Goal: Task Accomplishment & Management: Manage account settings

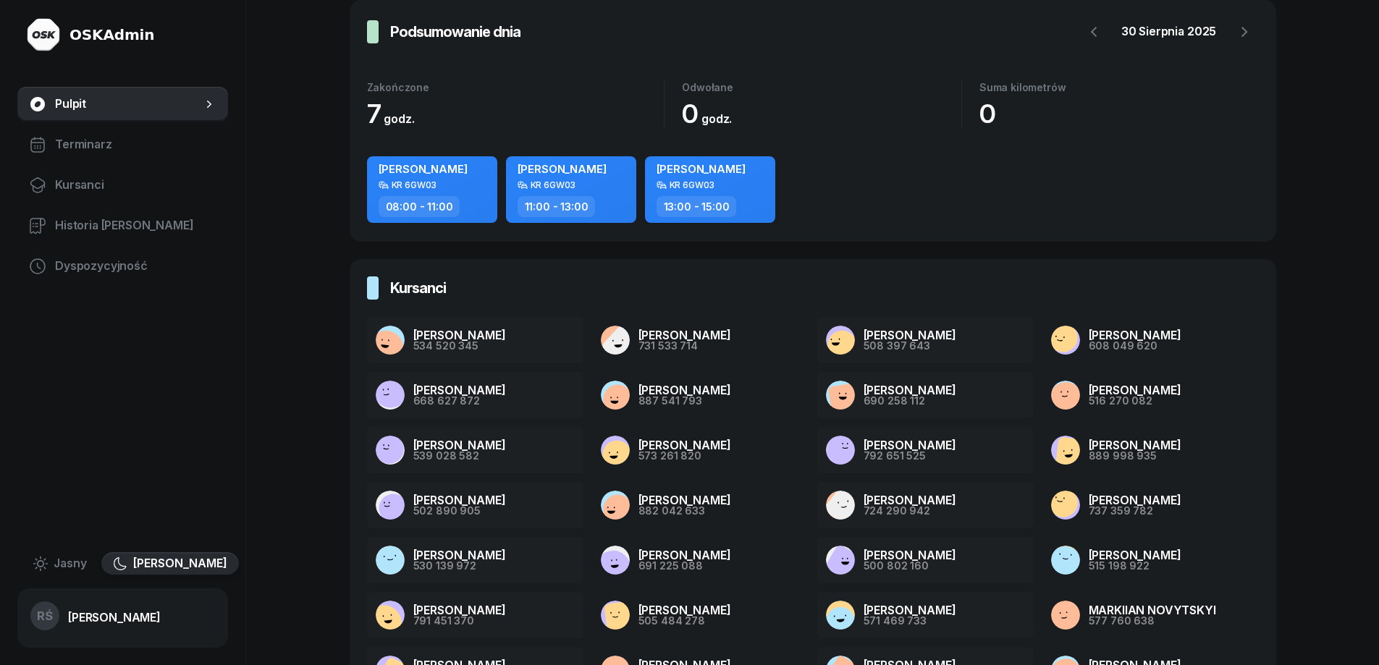
click at [715, 182] on div "KR 6GW03" at bounding box center [693, 184] width 46 height 9
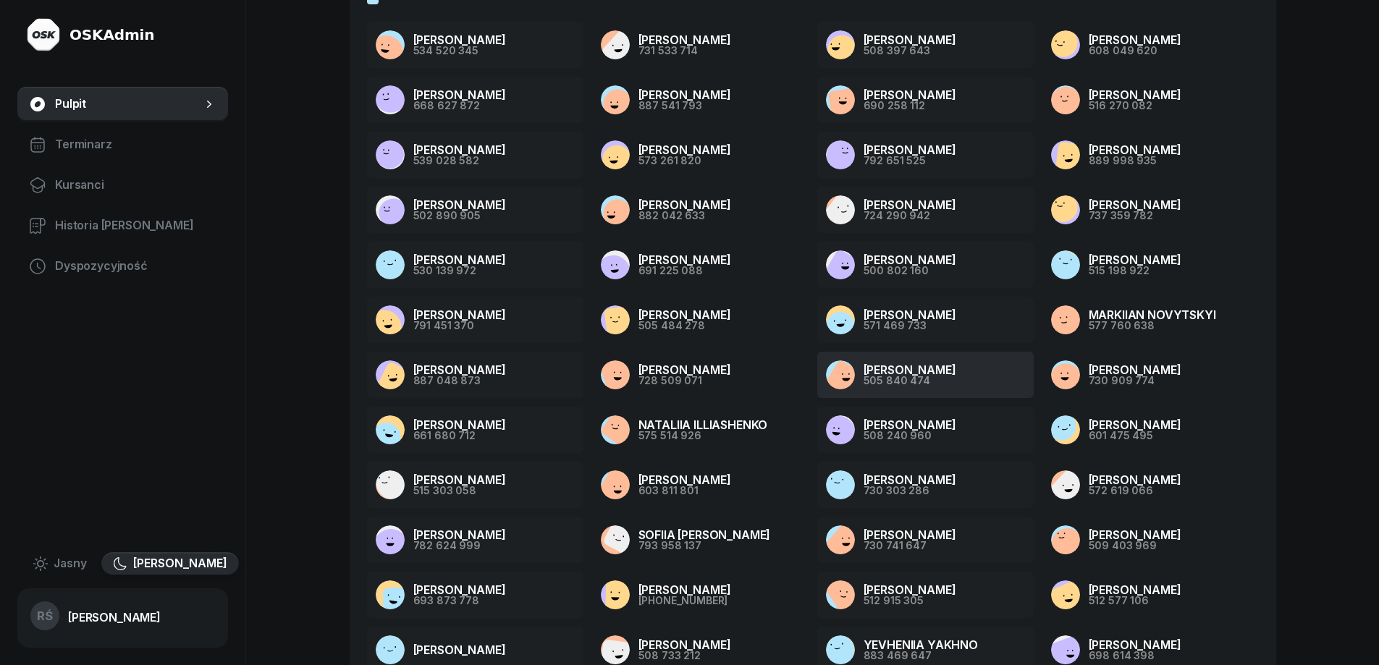
scroll to position [321, 0]
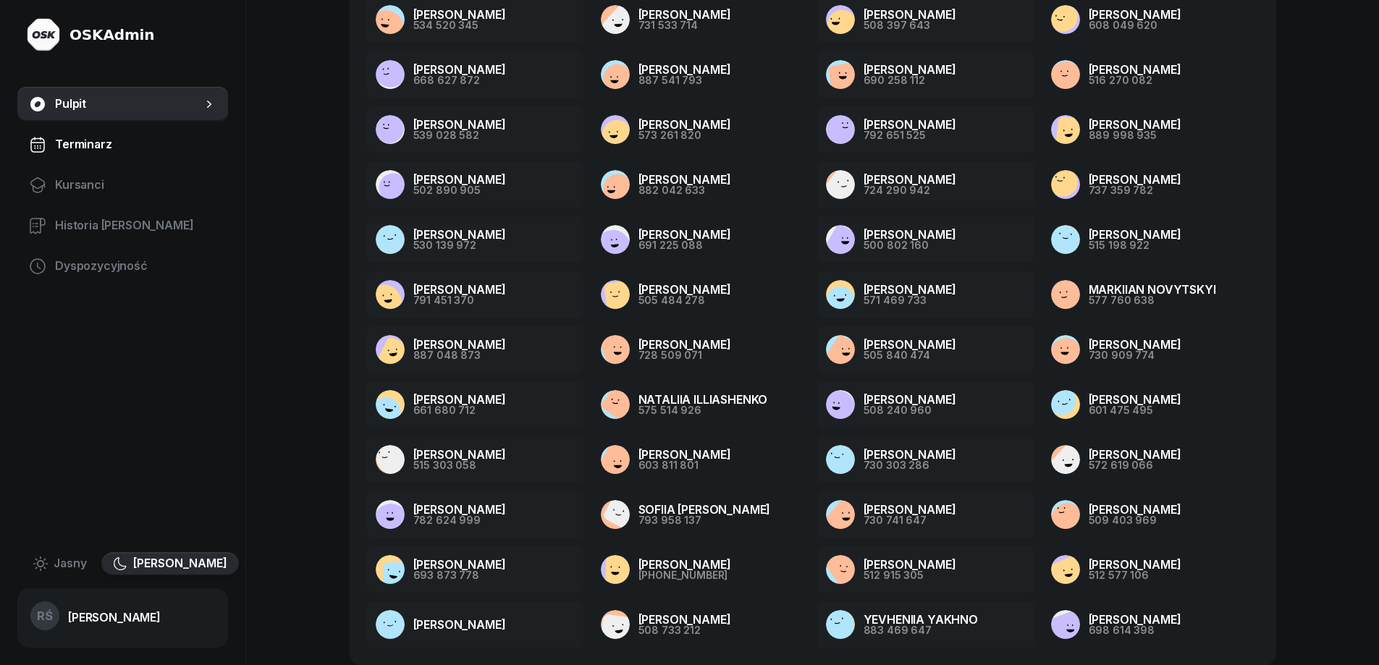
click at [95, 142] on span "Terminarz" at bounding box center [135, 144] width 161 height 19
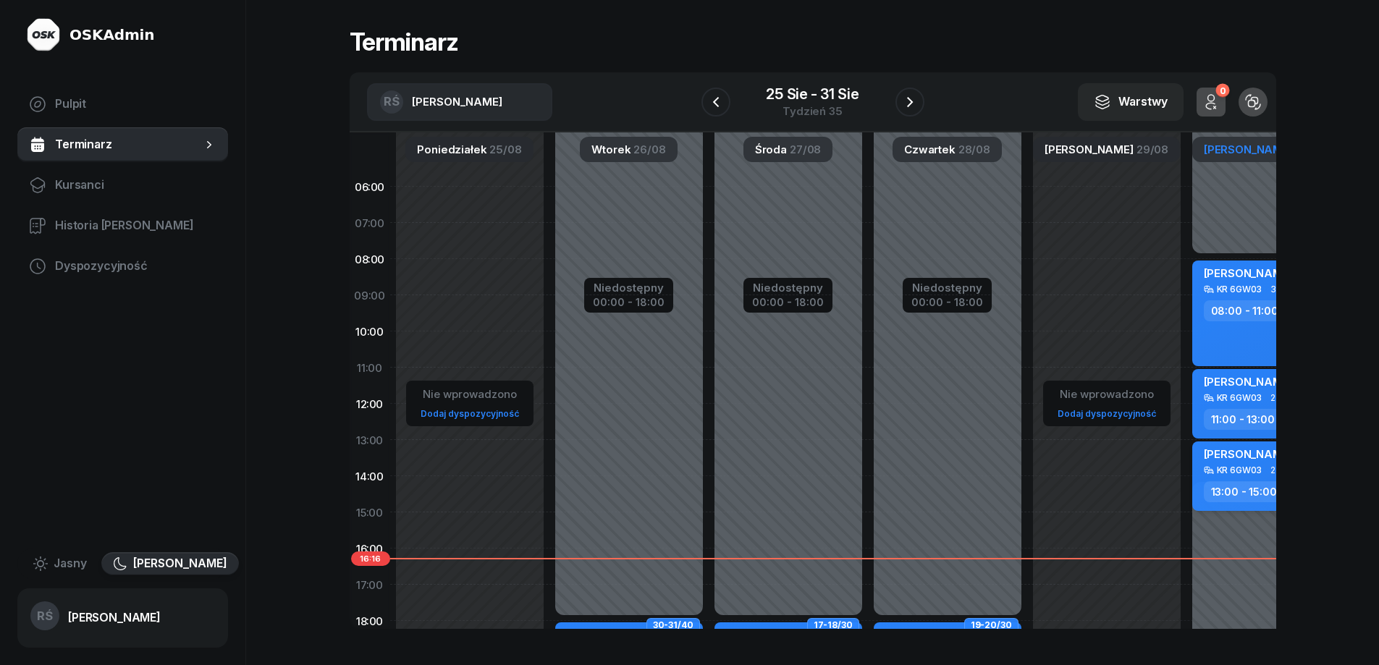
click at [1246, 468] on div "KR 6GW03" at bounding box center [1240, 469] width 46 height 9
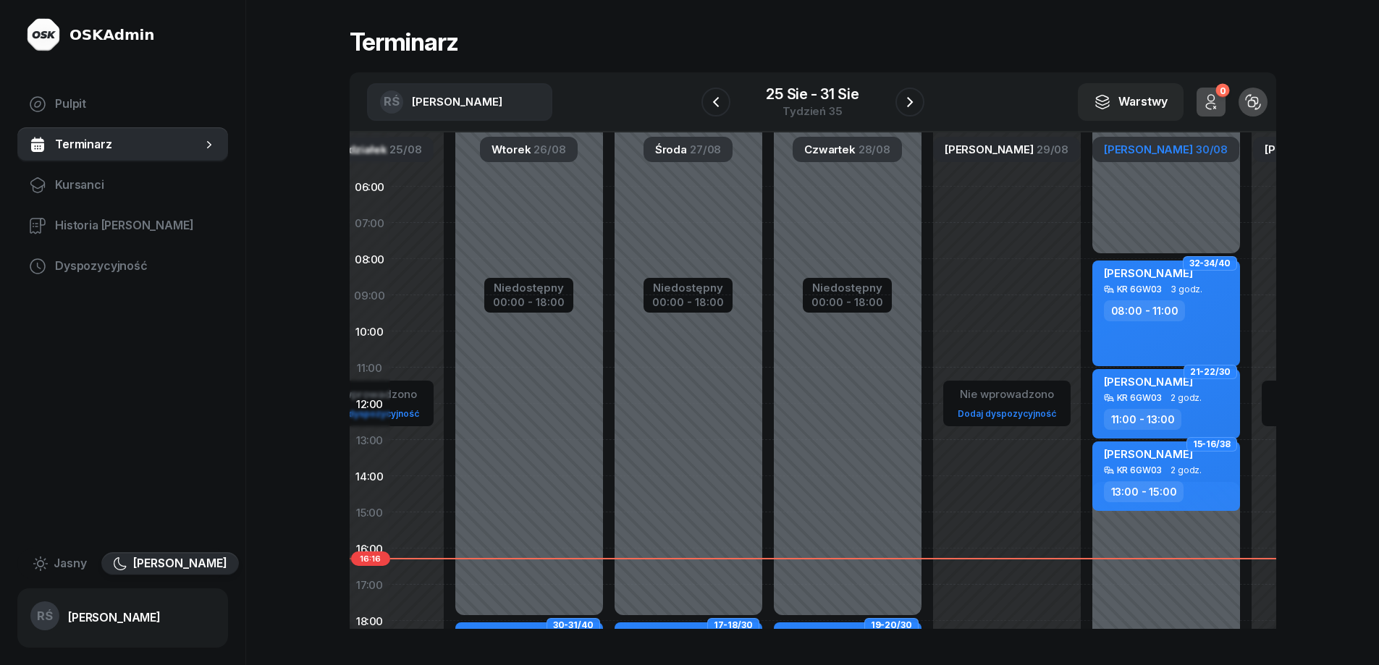
scroll to position [0, 237]
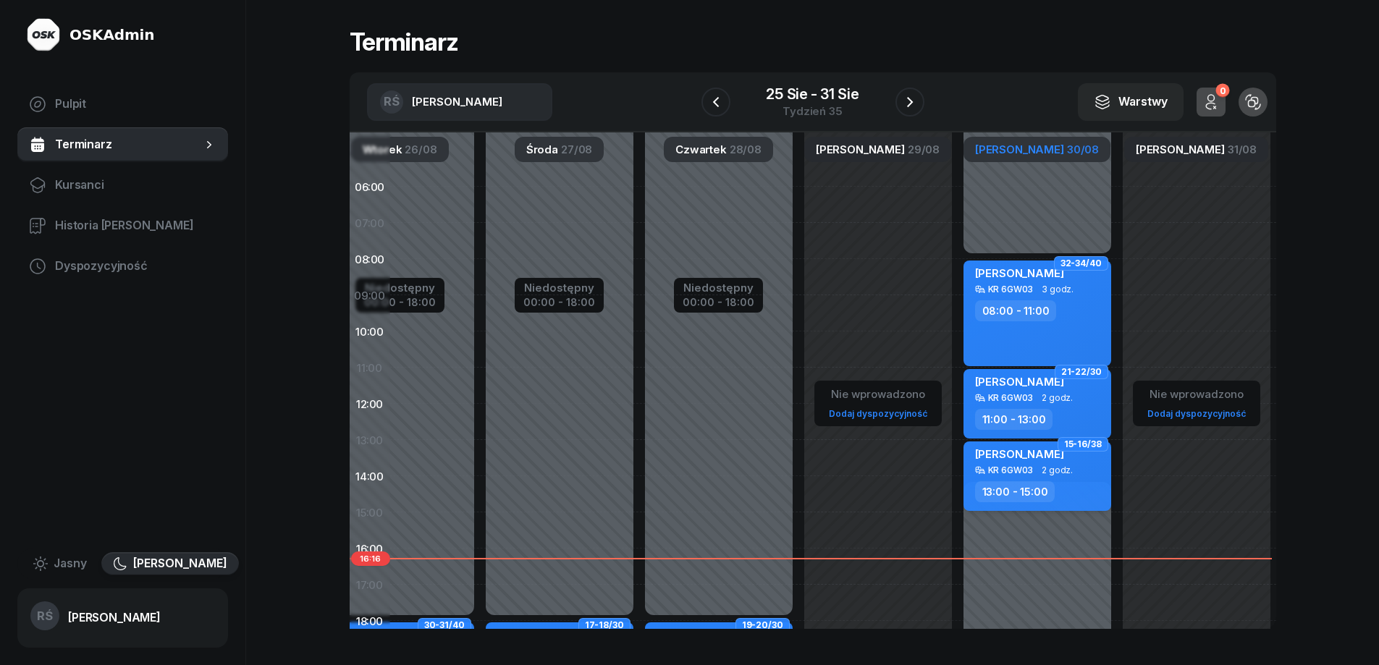
click at [1031, 459] on span "[PERSON_NAME]" at bounding box center [1019, 454] width 89 height 14
click at [1029, 400] on div "KR 6GW03 2 godz." at bounding box center [1038, 398] width 127 height 10
click at [1016, 309] on div "08:00 - 11:00" at bounding box center [1016, 310] width 82 height 21
click at [90, 183] on span "Kursanci" at bounding box center [135, 185] width 161 height 19
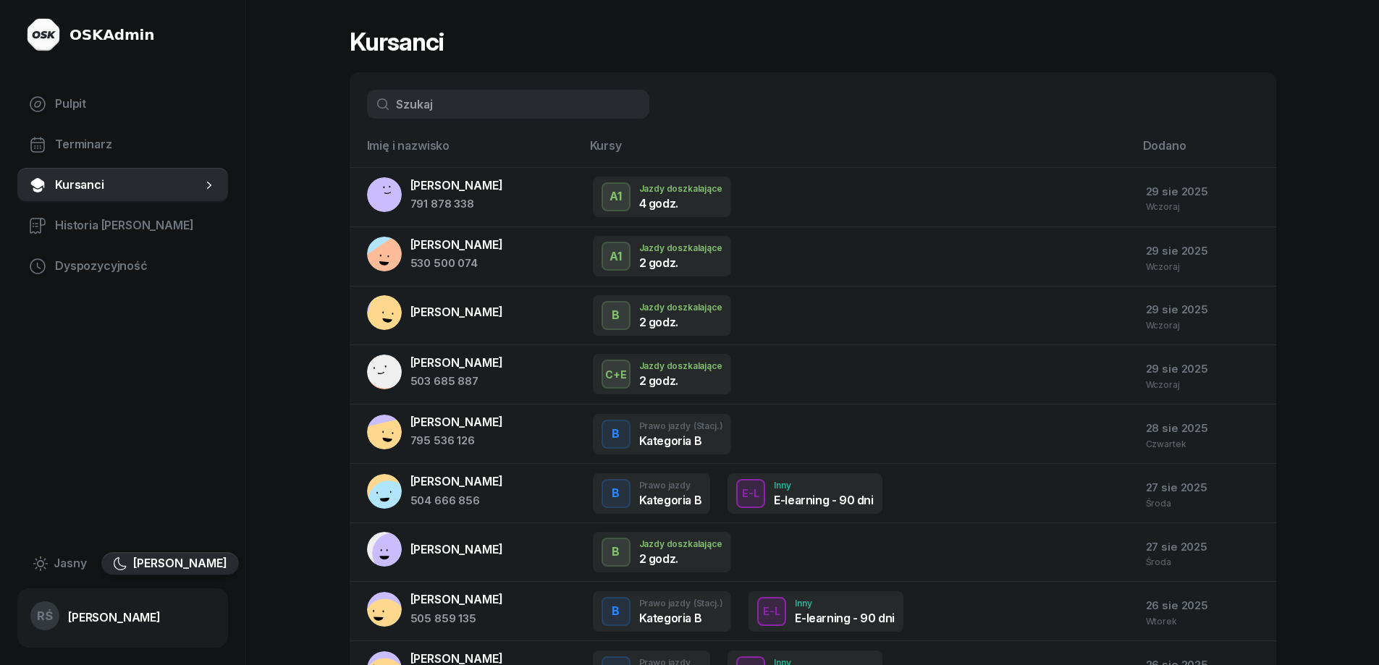
click at [476, 106] on input "text" at bounding box center [508, 104] width 282 height 29
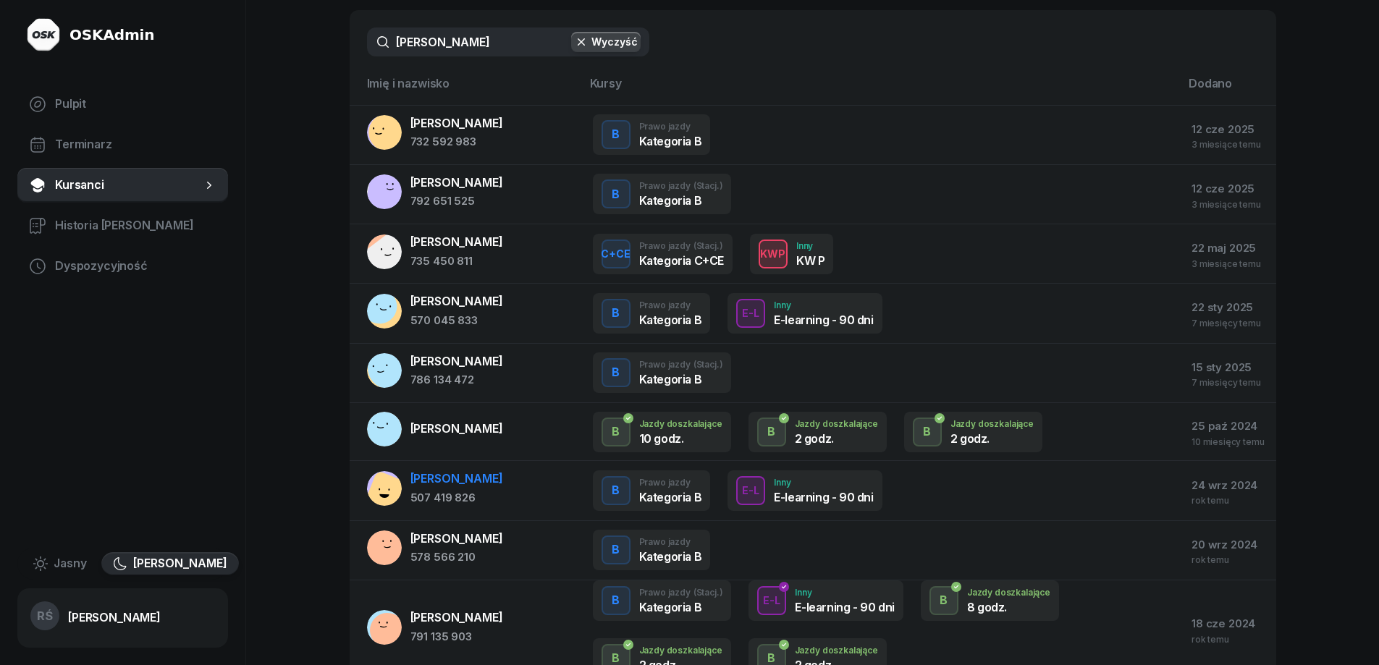
scroll to position [38, 0]
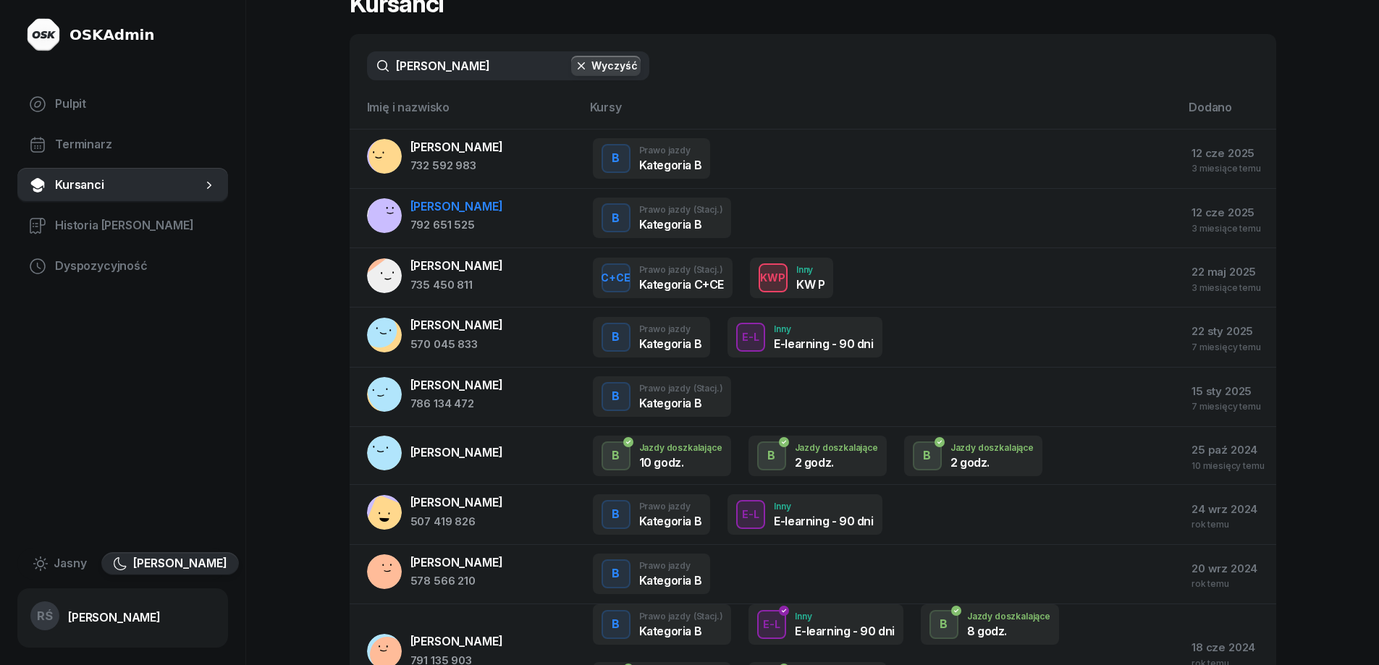
type input "[PERSON_NAME]"
click at [471, 203] on div "[PERSON_NAME]" at bounding box center [456, 207] width 93 height 19
click at [685, 221] on div "Kategoria B" at bounding box center [681, 225] width 84 height 12
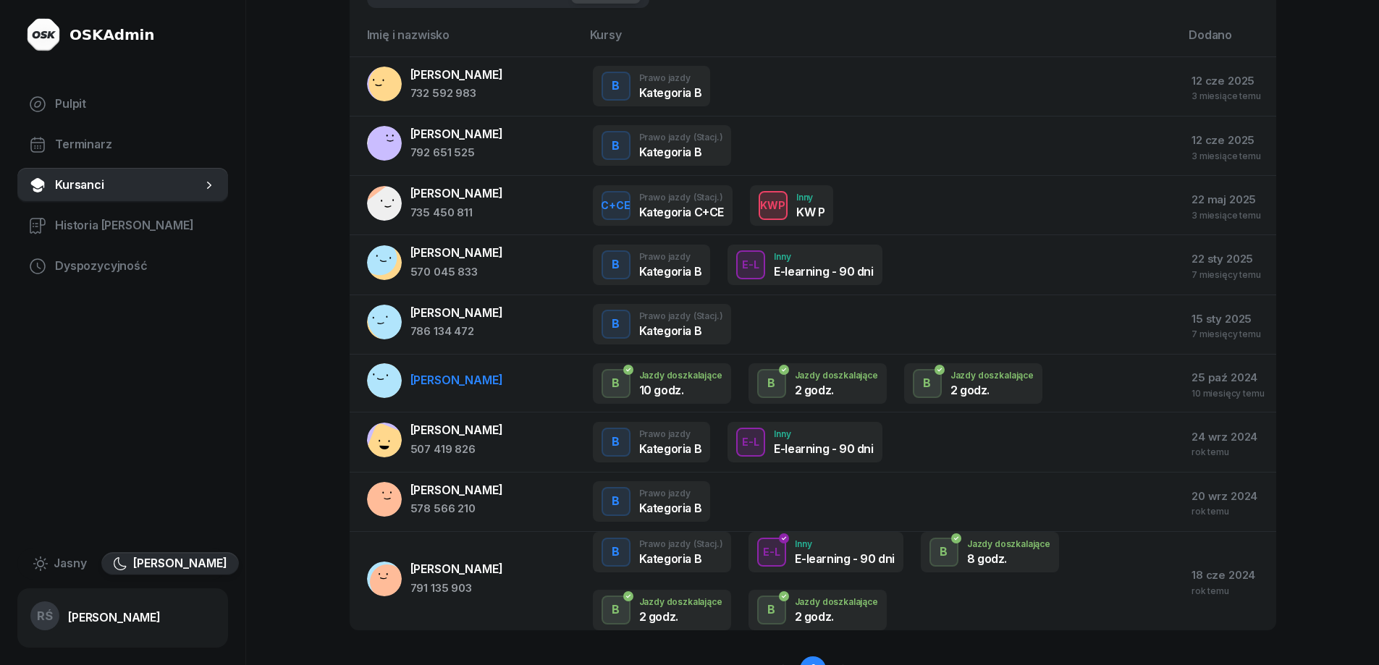
scroll to position [183, 0]
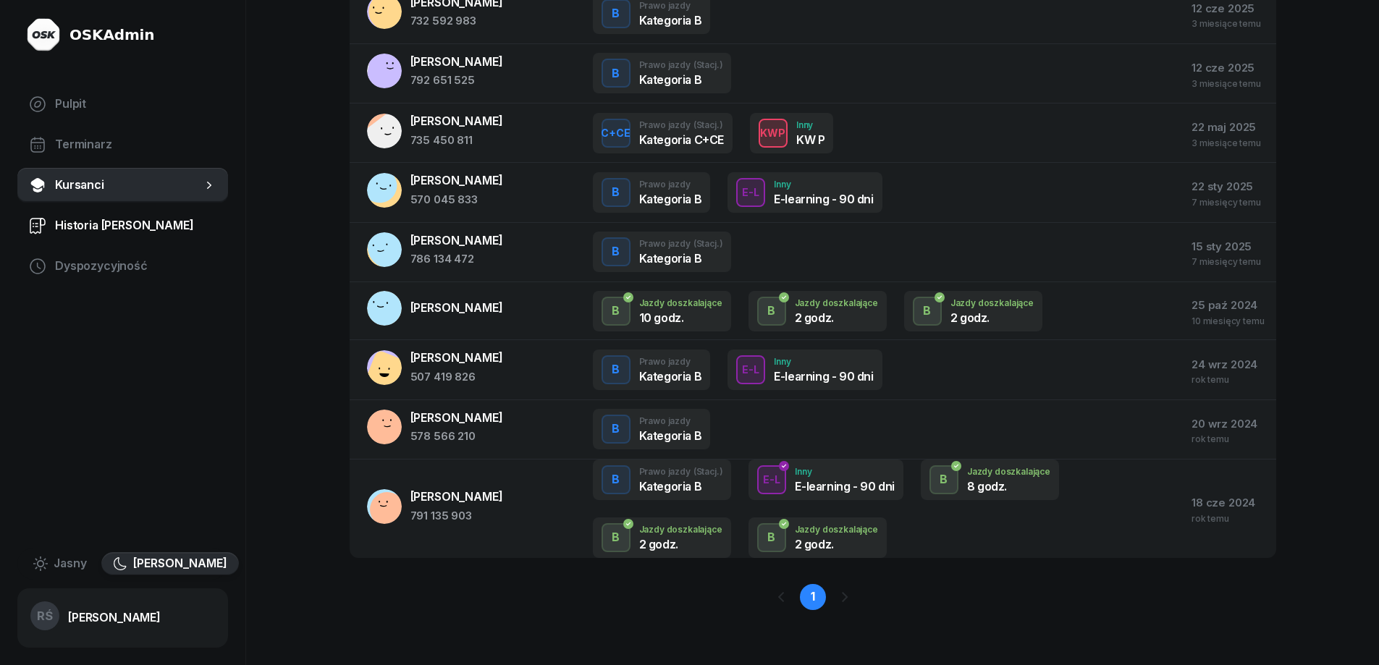
click at [88, 221] on span "Historia [PERSON_NAME]" at bounding box center [135, 225] width 161 height 19
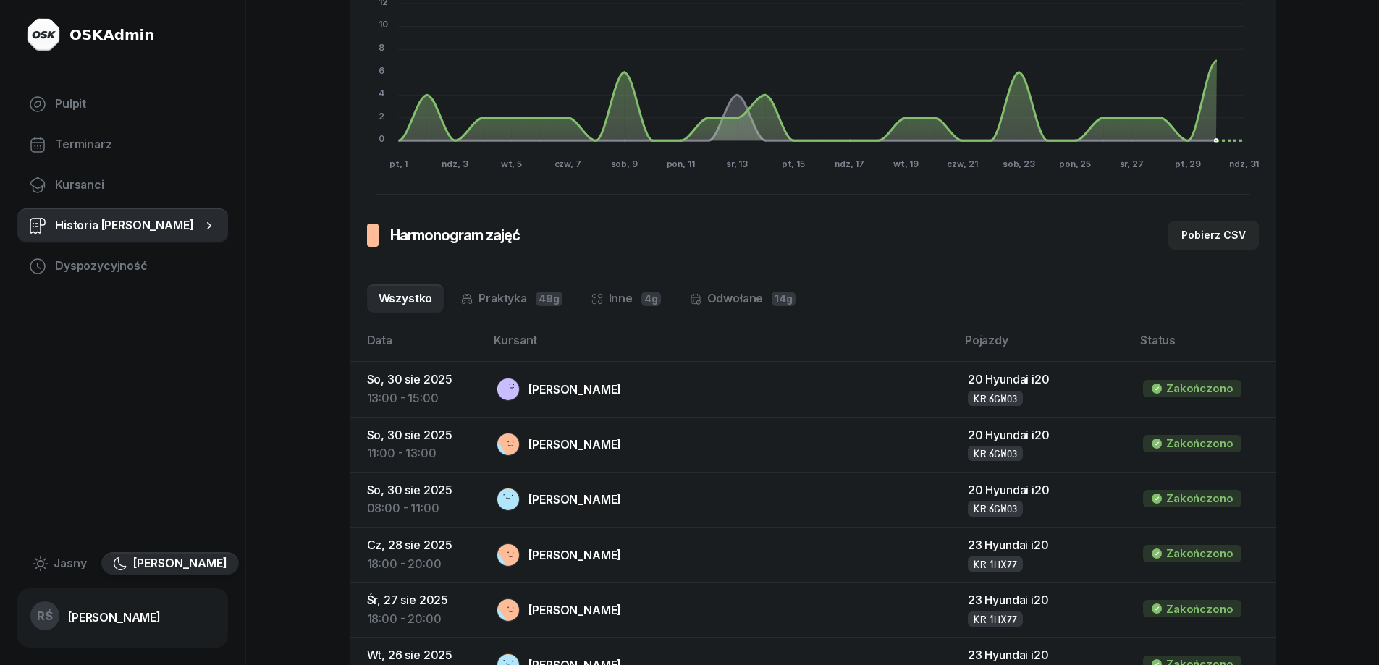
scroll to position [217, 0]
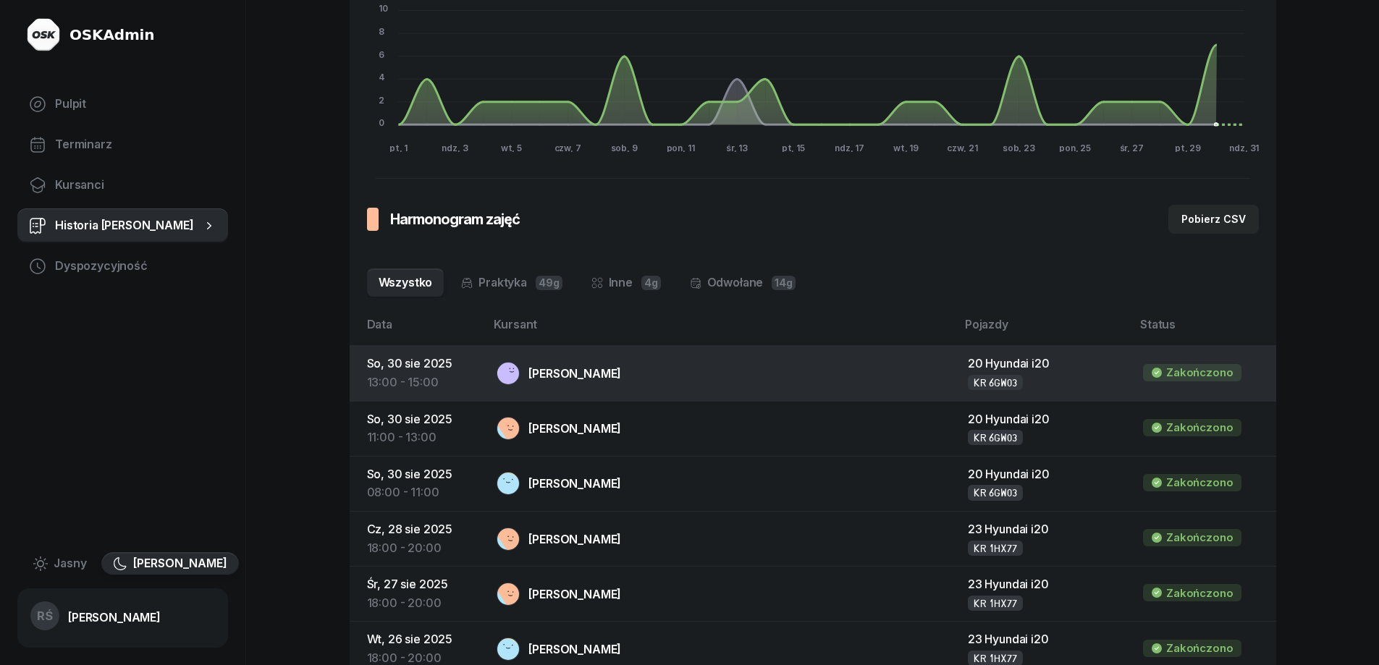
click at [600, 370] on div "[PERSON_NAME]" at bounding box center [574, 374] width 93 height 12
click at [1178, 370] on div "Zakończono" at bounding box center [1199, 372] width 67 height 19
click at [969, 372] on div "20 Hyundai i20" at bounding box center [1044, 364] width 152 height 19
click at [621, 375] on div "[PERSON_NAME]" at bounding box center [574, 374] width 93 height 12
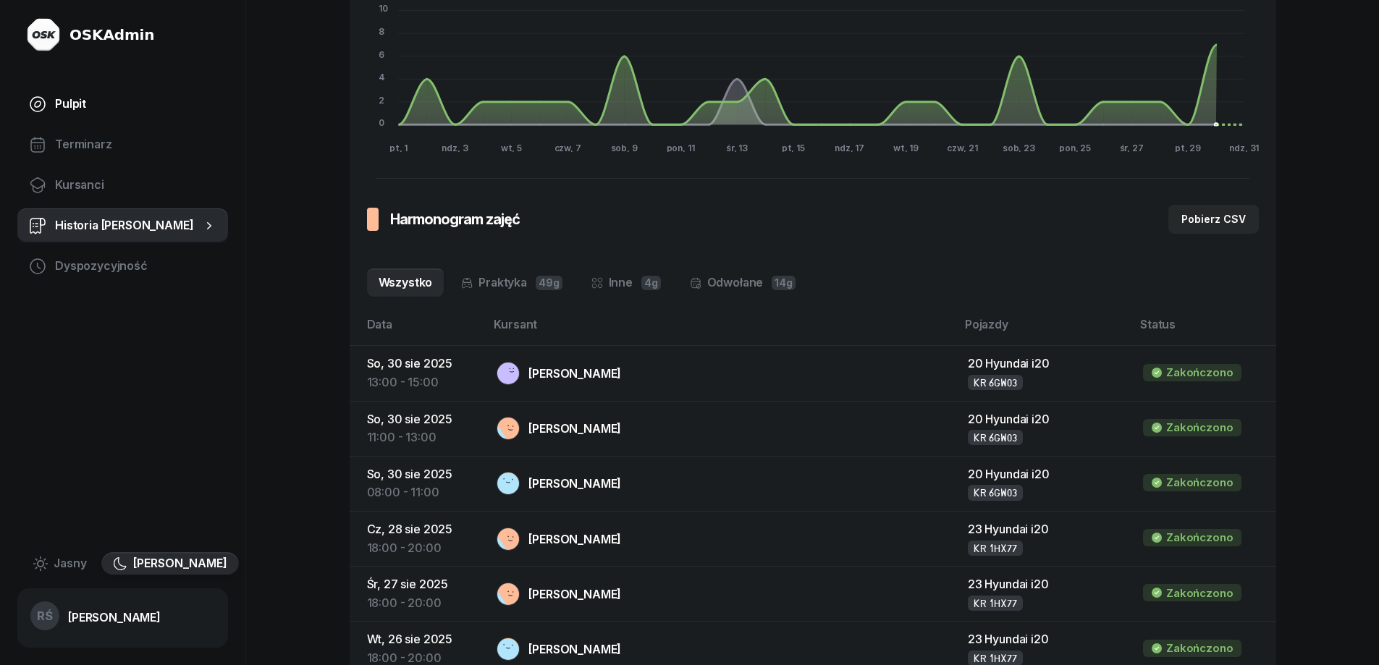
click at [74, 101] on span "Pulpit" at bounding box center [135, 104] width 161 height 19
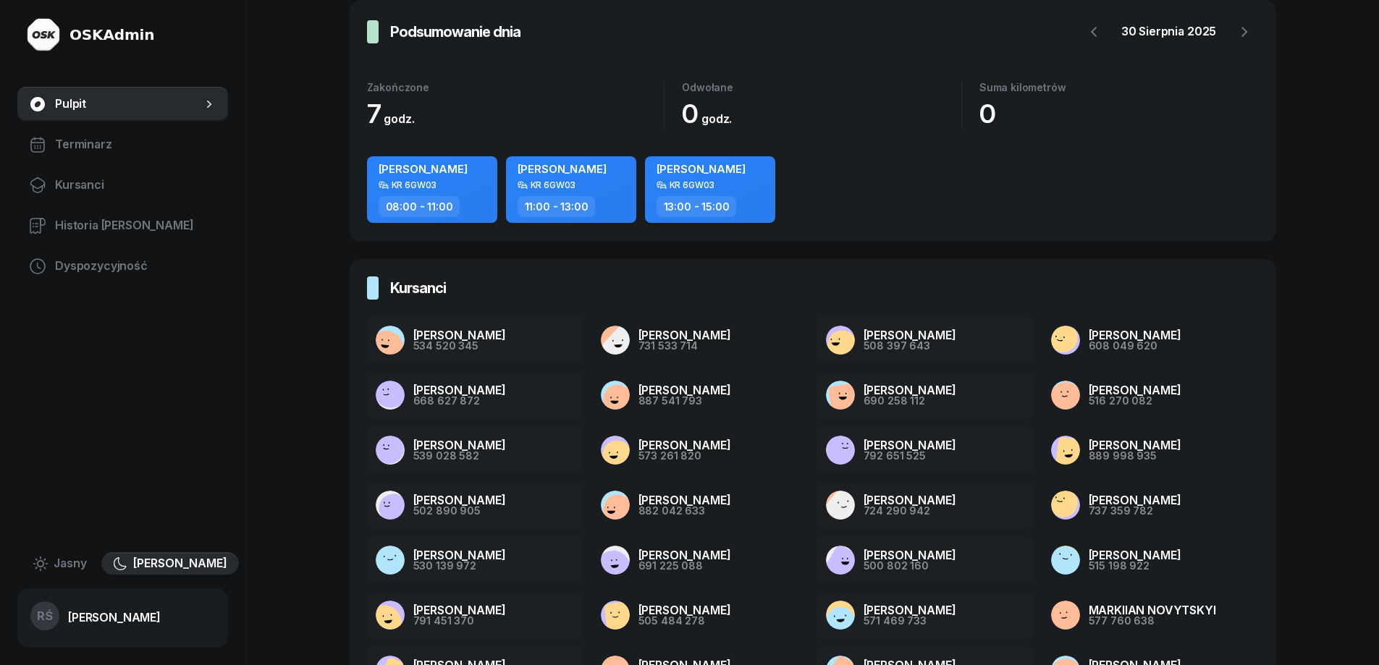
click at [746, 174] on span "[PERSON_NAME]" at bounding box center [701, 169] width 89 height 14
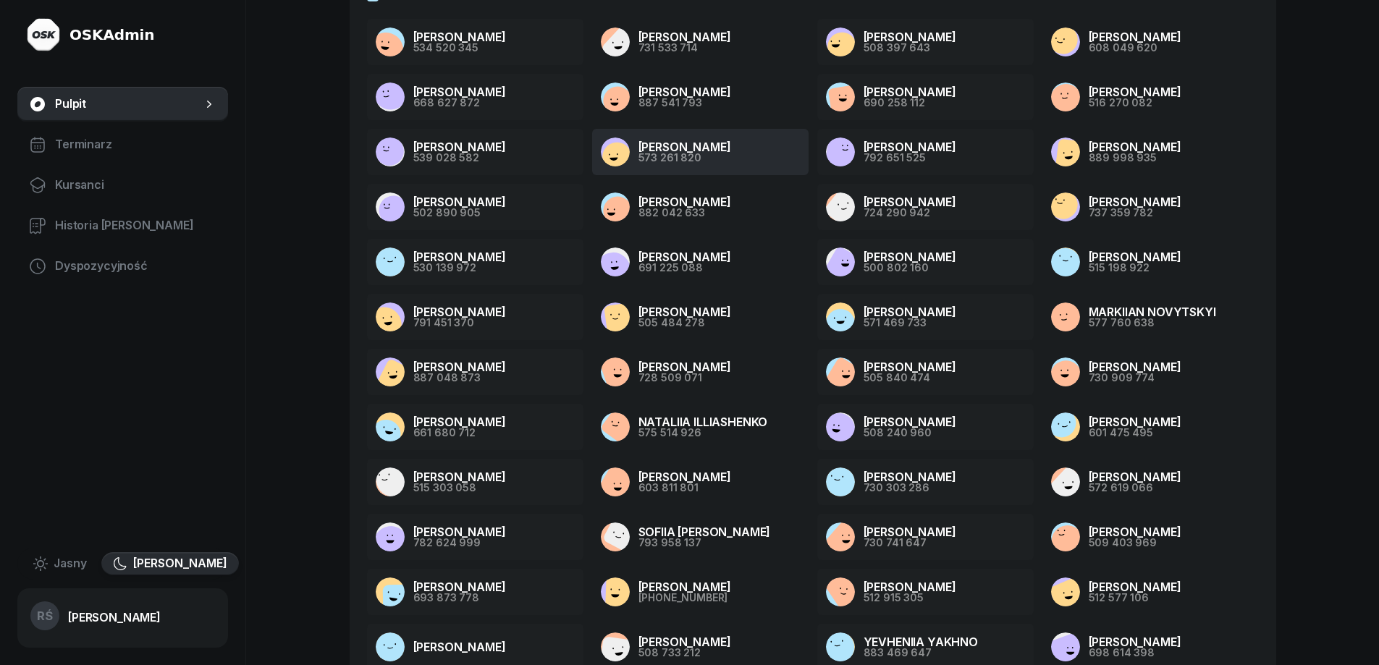
scroll to position [321, 0]
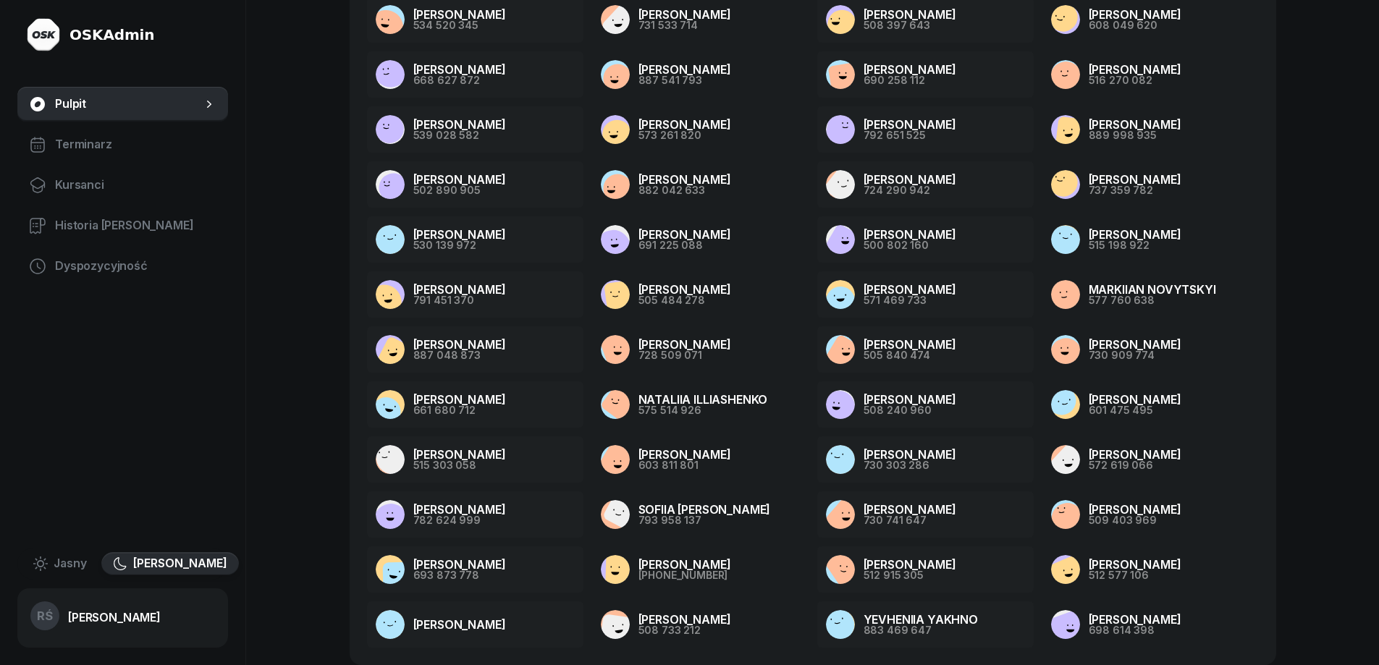
click at [206, 98] on icon at bounding box center [209, 104] width 14 height 14
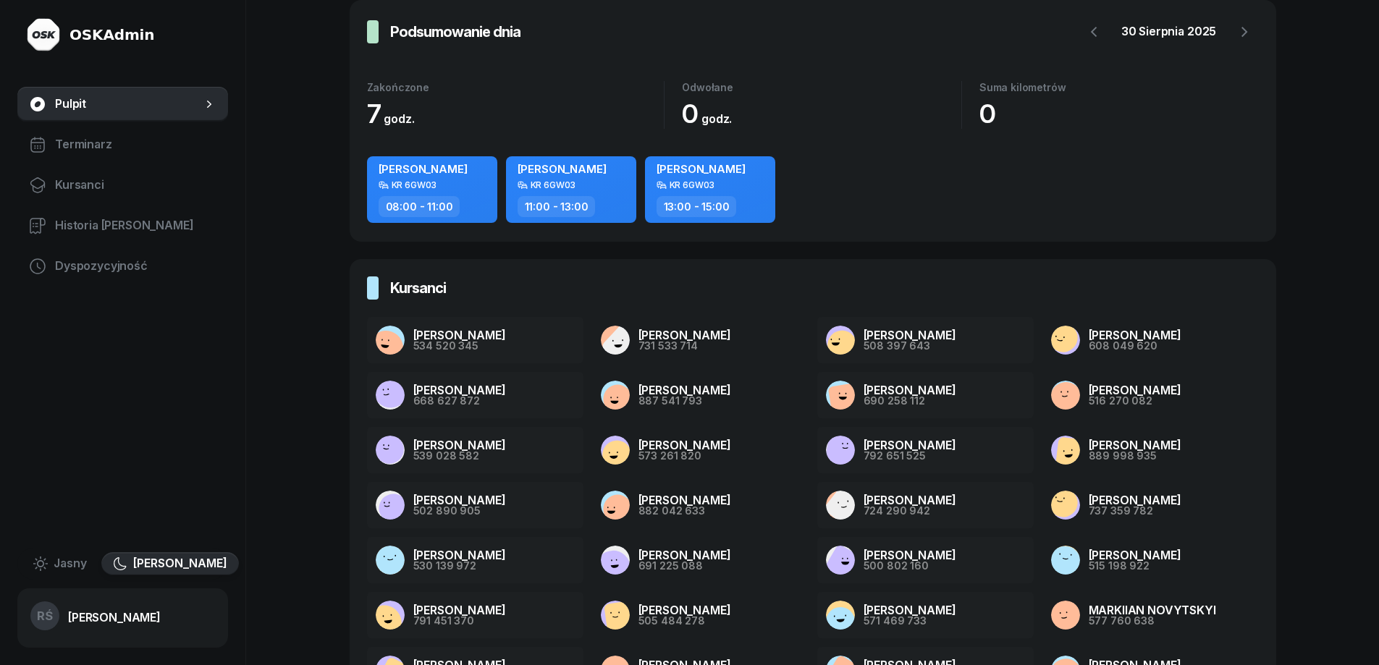
click at [206, 98] on icon at bounding box center [209, 104] width 14 height 14
click at [732, 170] on span "[PERSON_NAME]" at bounding box center [701, 169] width 89 height 14
click at [93, 141] on span "Terminarz" at bounding box center [135, 144] width 161 height 19
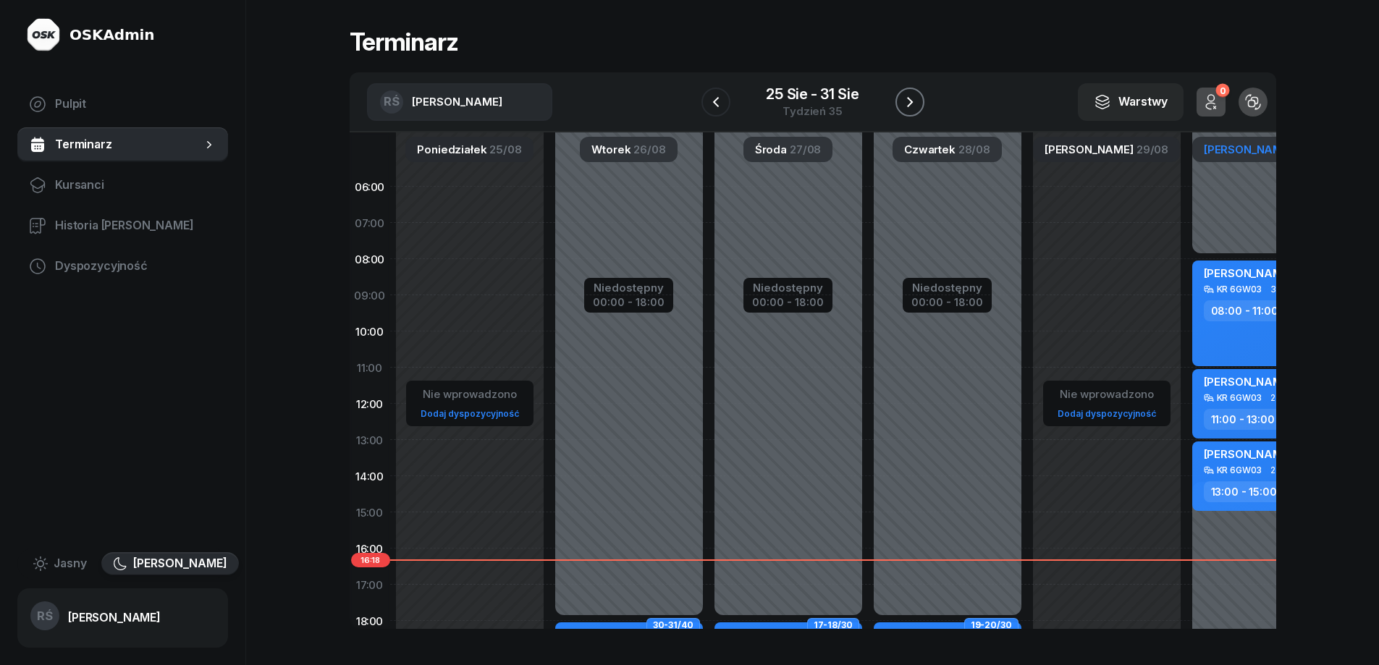
click at [910, 101] on icon "button" at bounding box center [909, 101] width 17 height 17
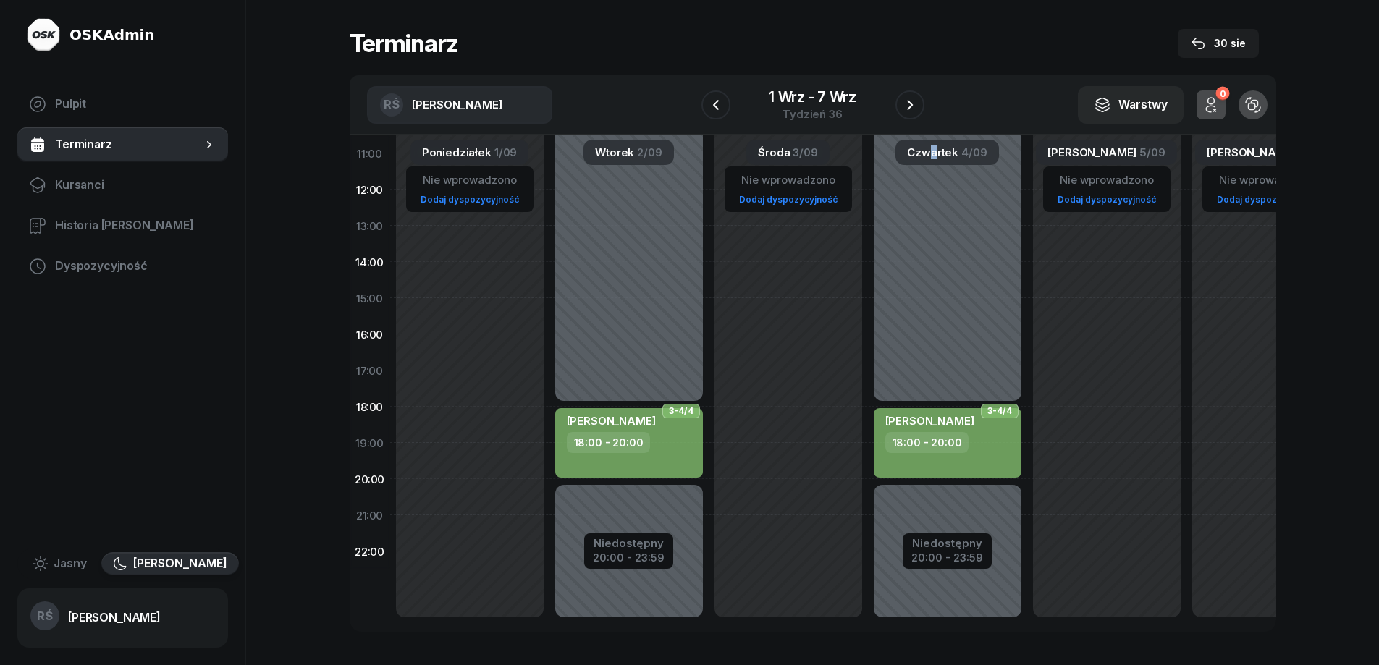
scroll to position [238, 0]
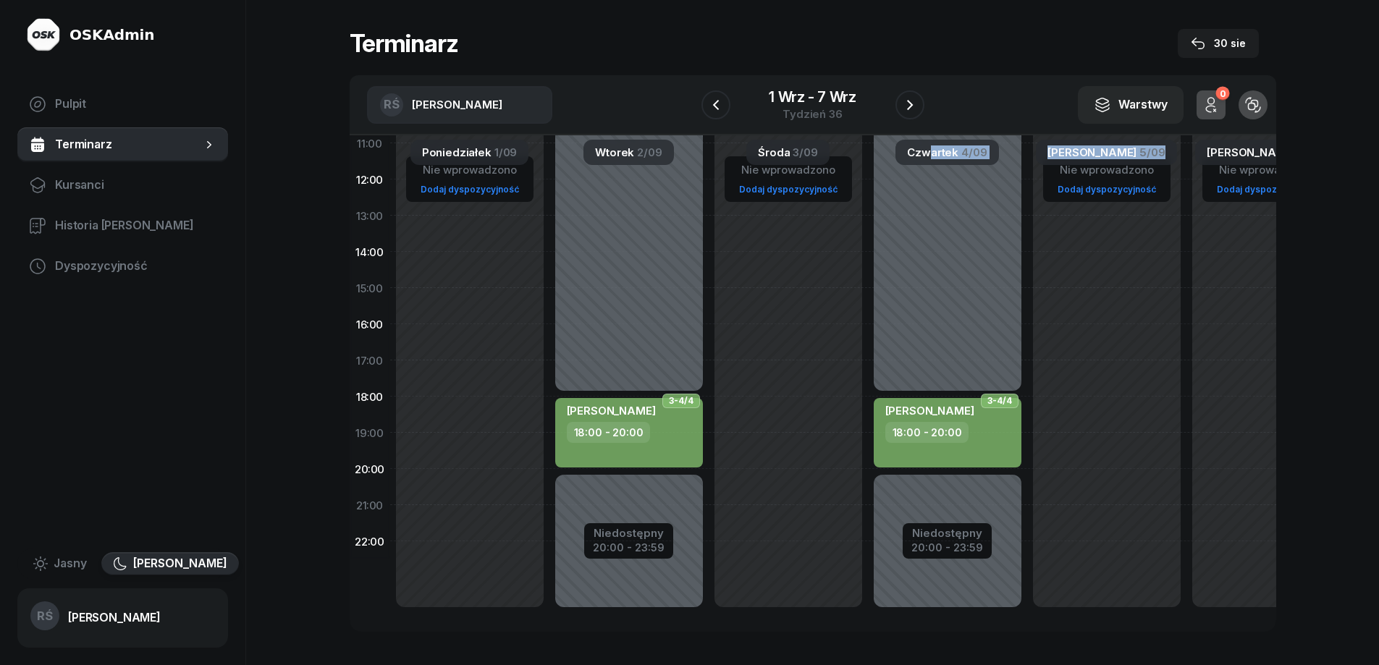
drag, startPoint x: 927, startPoint y: 633, endPoint x: 1124, endPoint y: 639, distance: 197.0
click at [1139, 642] on div "Terminarz 30 sie RŚ [PERSON_NAME] AK [PERSON_NAME] BP [PERSON_NAME] DA [PERSON_…" at bounding box center [813, 330] width 927 height 661
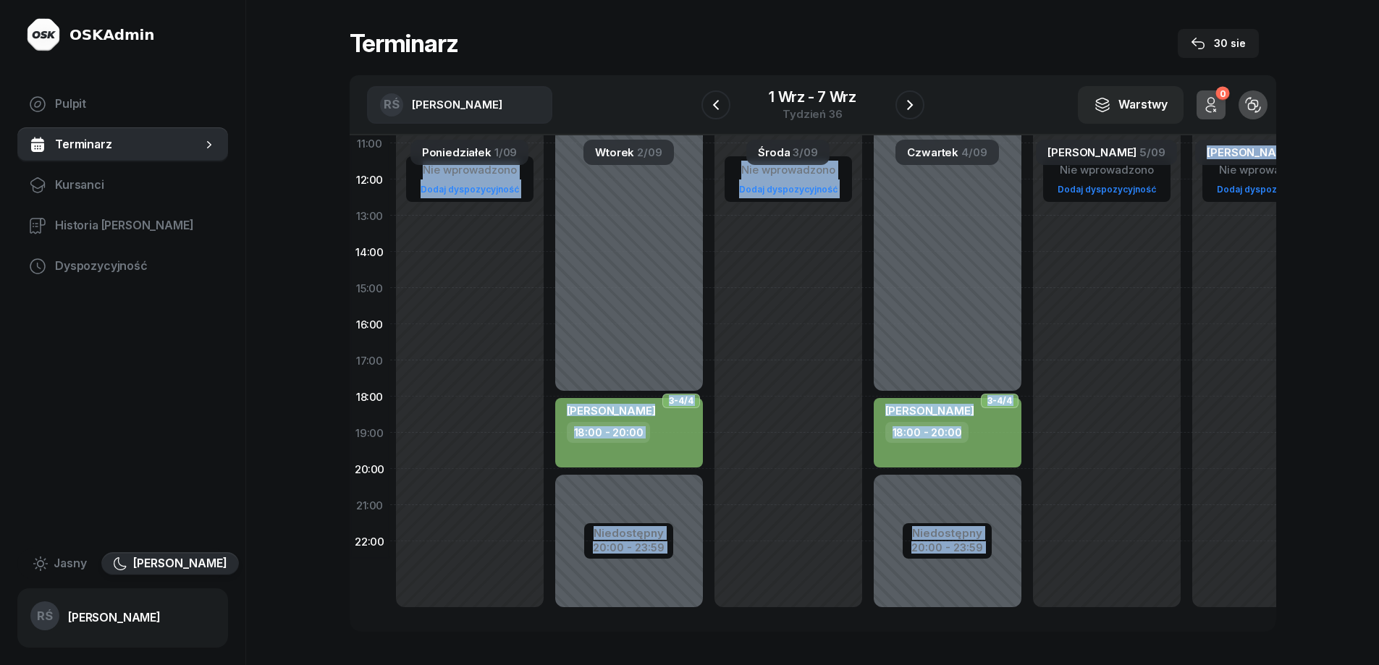
drag, startPoint x: 1039, startPoint y: 620, endPoint x: 1124, endPoint y: 629, distance: 85.2
click at [1157, 629] on div "06:00 07:00 08:00 09:00 10:00 11:00 12:00 13:00 14:00 15:00 16:00 17:00 18:00 1…" at bounding box center [813, 383] width 927 height 497
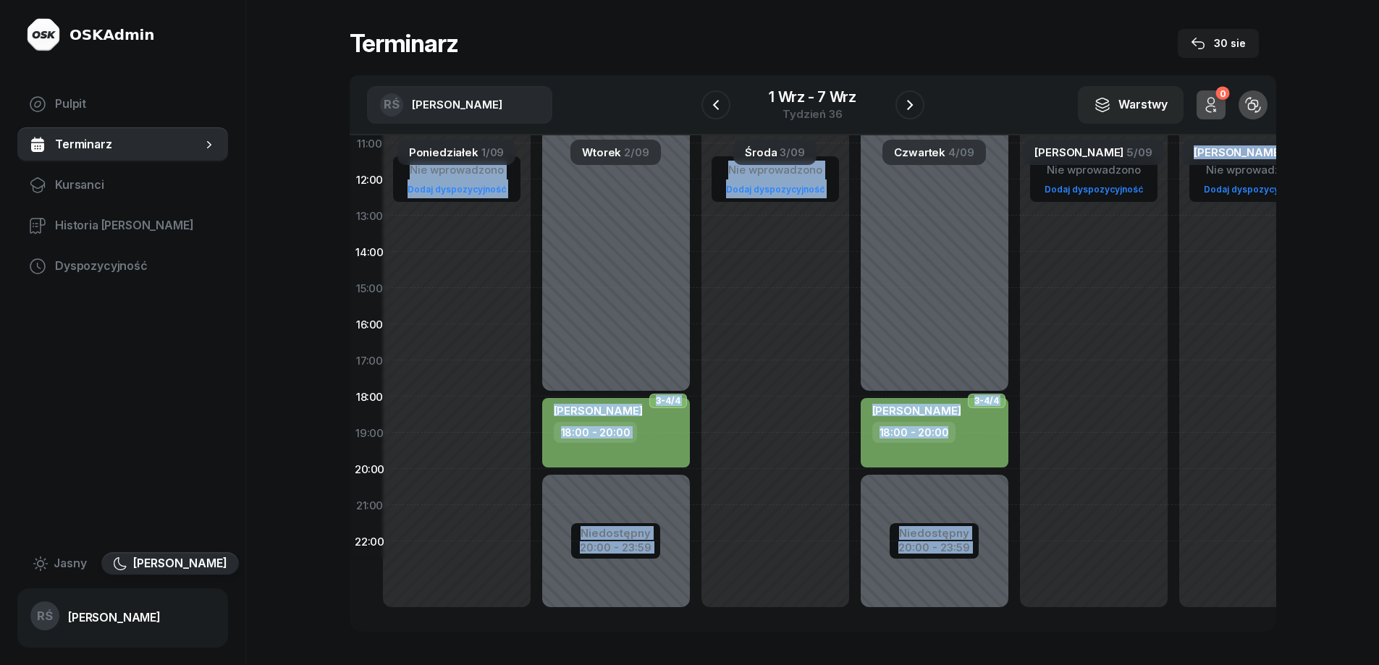
click at [1113, 436] on div "Nie wprowadzono Dodaj dyspozycyjność" at bounding box center [1093, 288] width 159 height 688
select select "19"
select select "21"
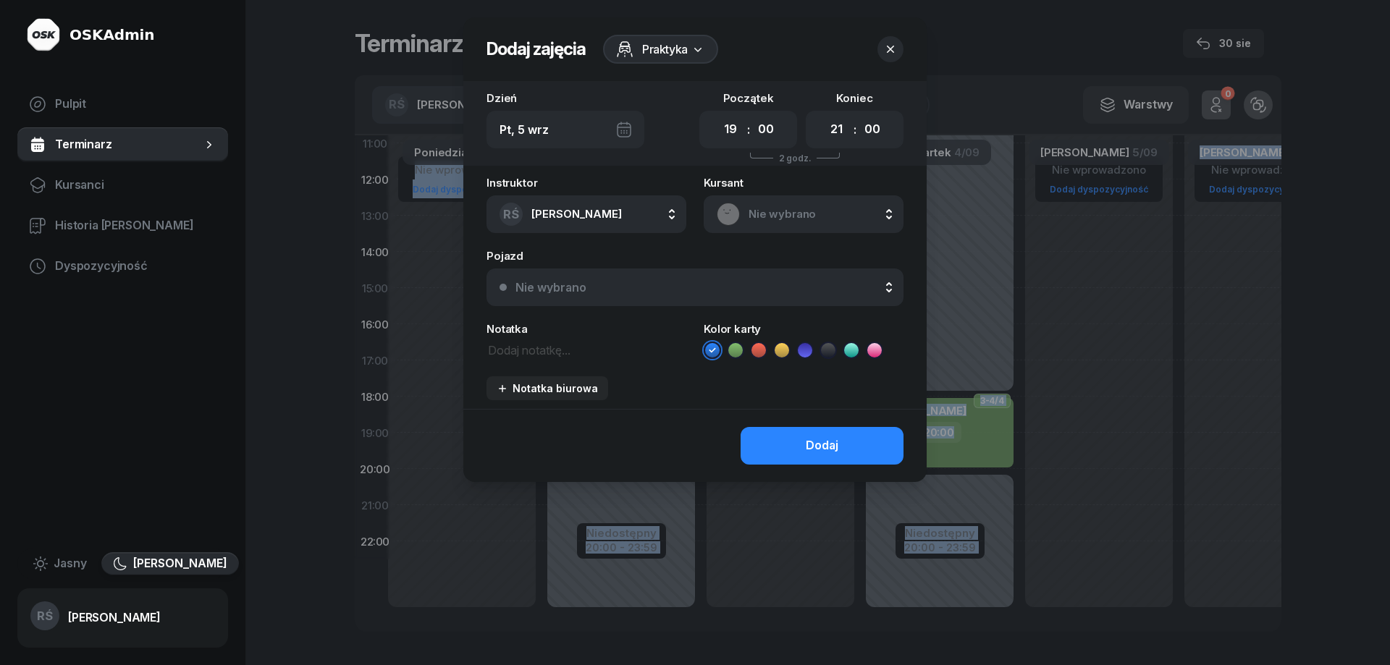
click at [890, 40] on button "button" at bounding box center [890, 49] width 26 height 26
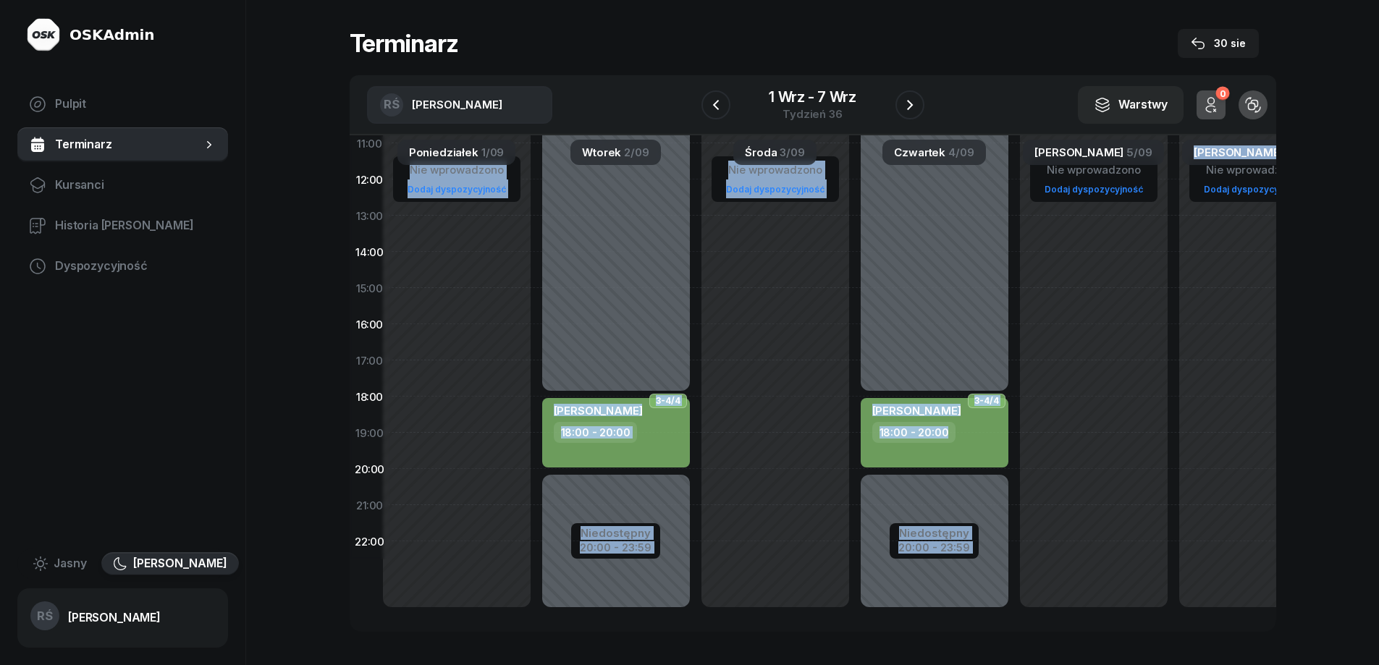
click at [756, 283] on div "Nie wprowadzono Dodaj dyspozycyjność" at bounding box center [775, 288] width 159 height 688
select select "15"
select select "17"
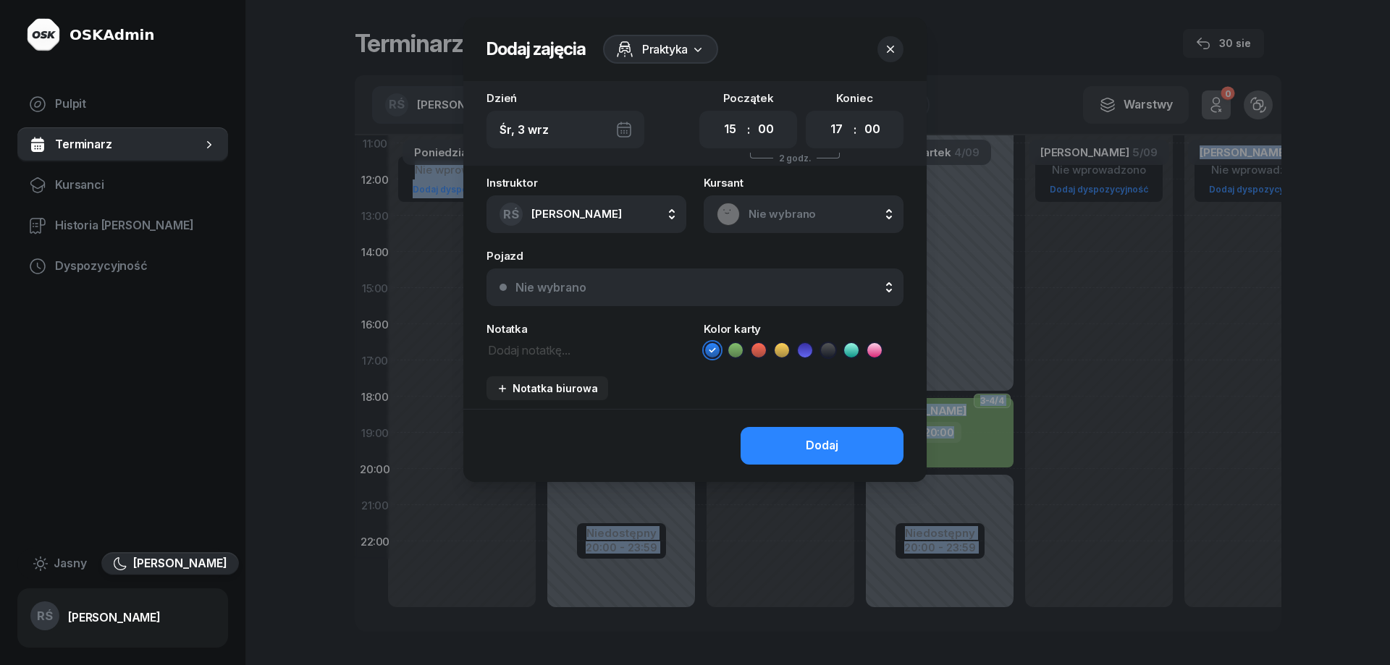
click at [892, 44] on icon "button" at bounding box center [890, 49] width 14 height 14
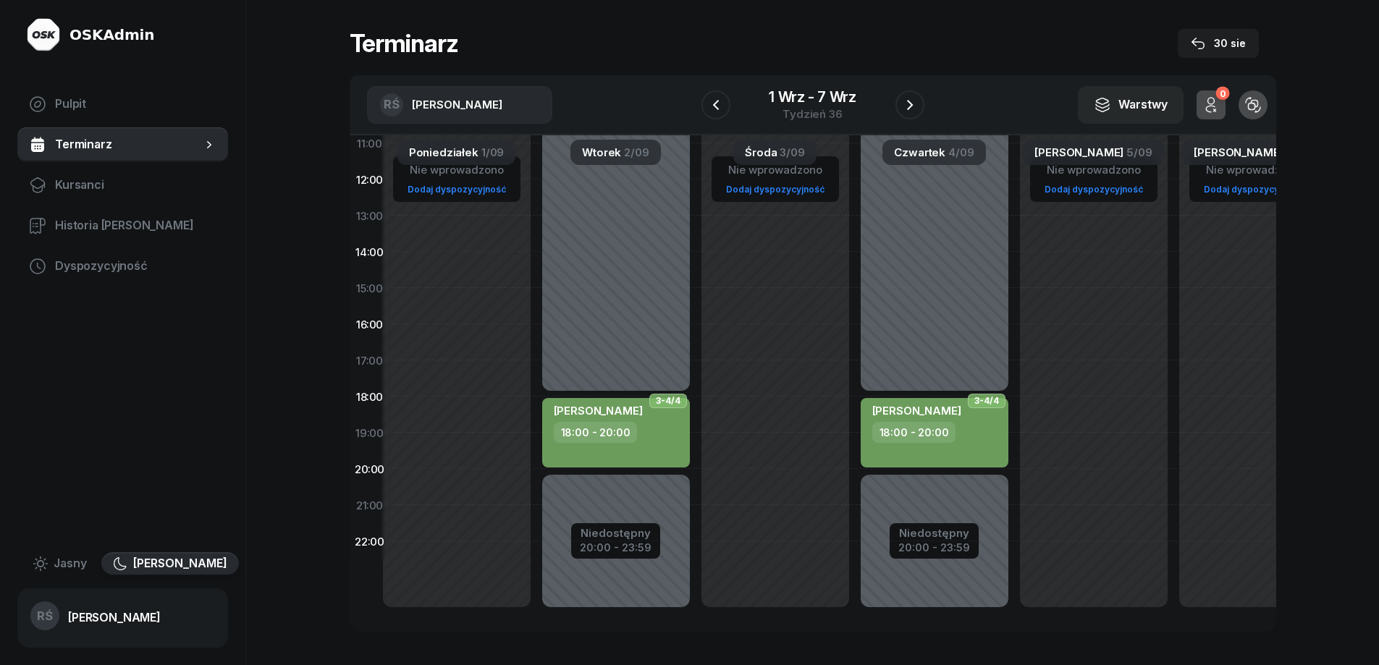
click at [631, 36] on div "Terminarz 30 sie" at bounding box center [813, 43] width 927 height 29
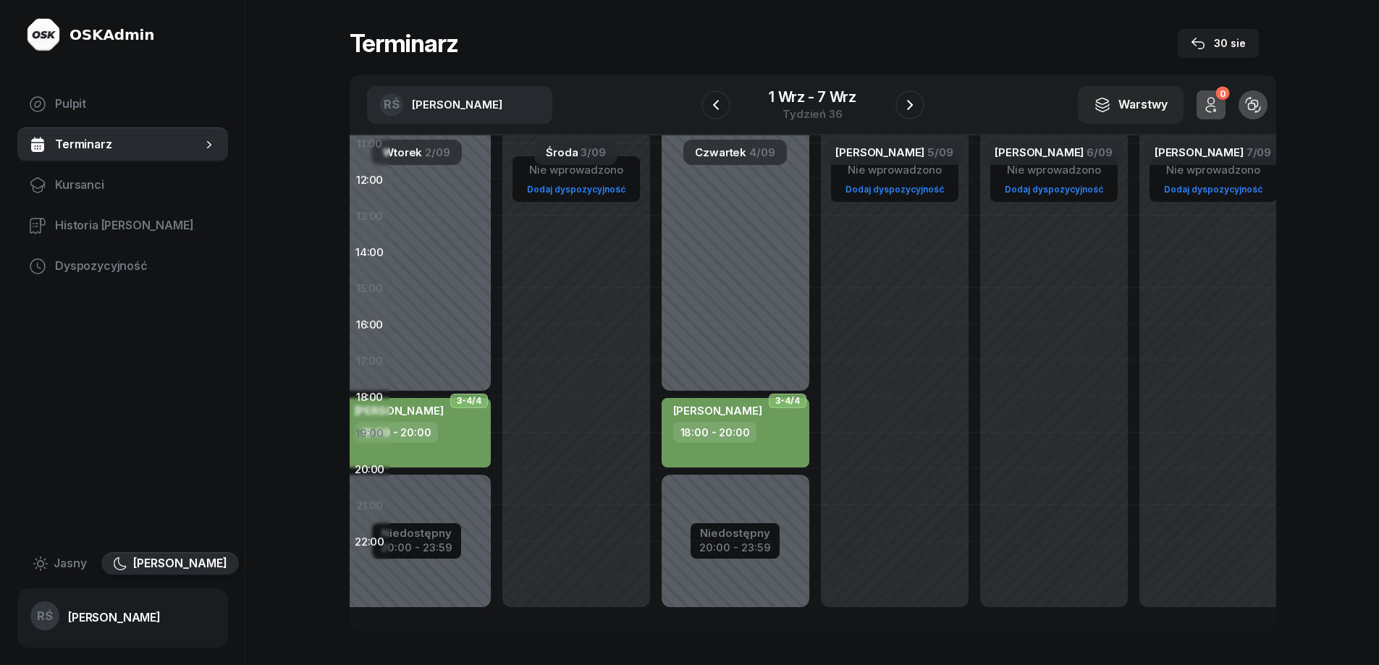
scroll to position [238, 237]
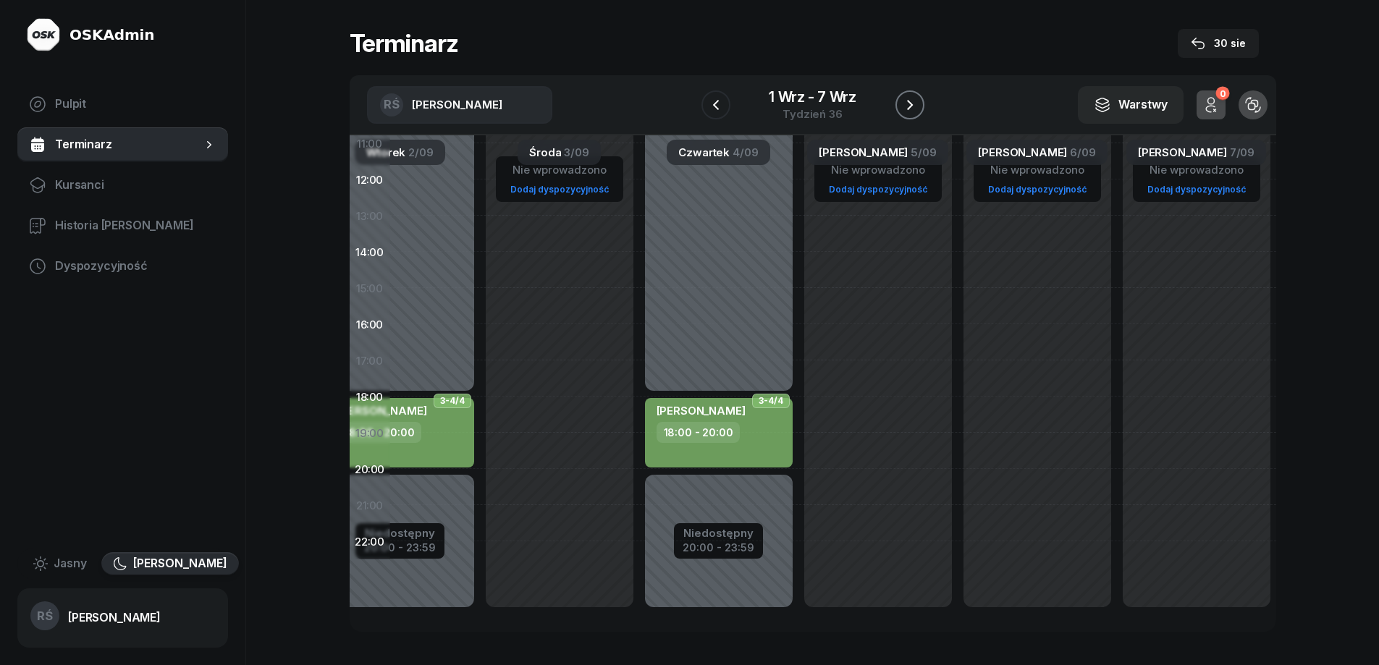
click at [906, 100] on icon "button" at bounding box center [909, 104] width 17 height 17
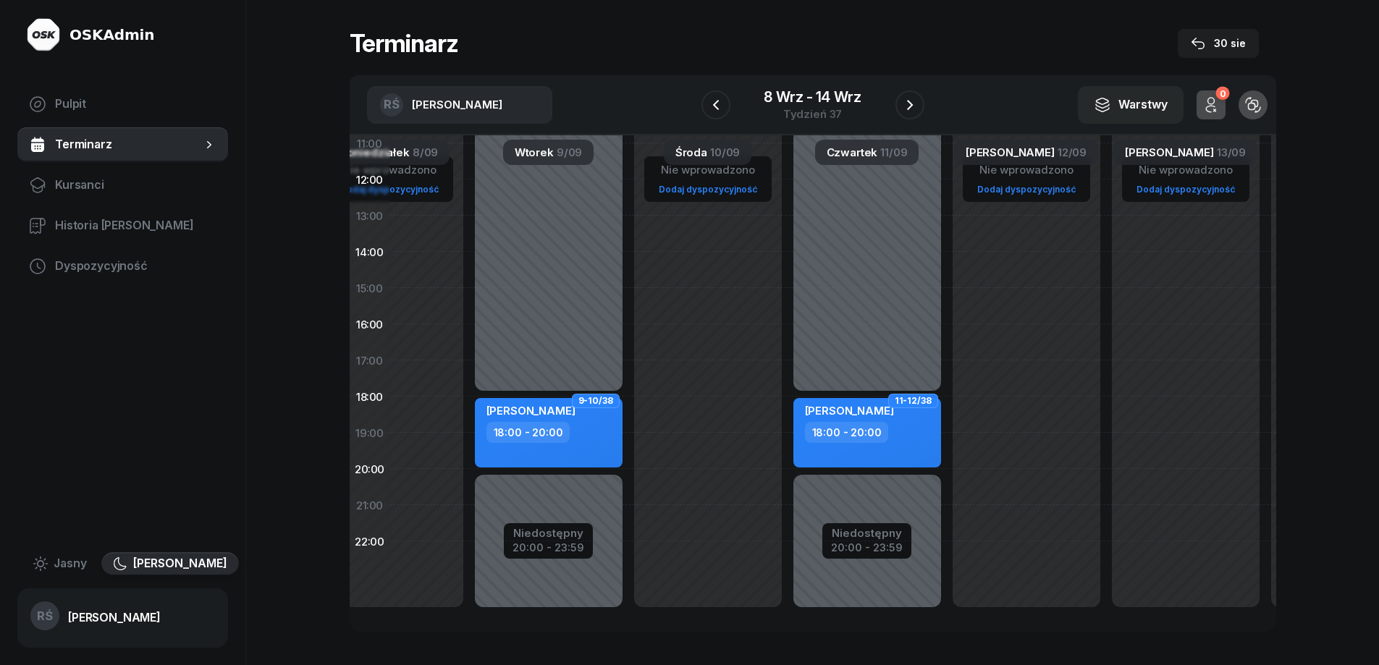
scroll to position [235, 101]
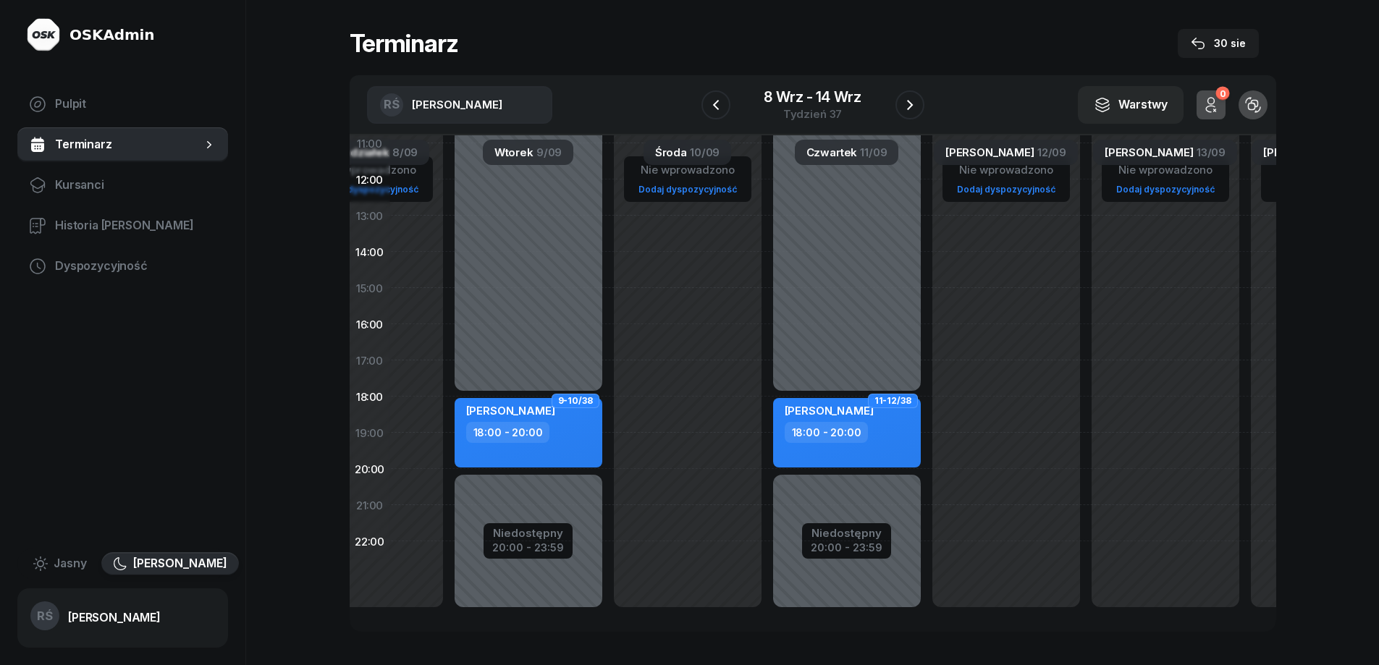
drag, startPoint x: 879, startPoint y: 347, endPoint x: 1016, endPoint y: 350, distance: 136.8
click at [1016, 350] on div "Nie wprowadzono Dodaj dyspozycyjność" at bounding box center [1006, 288] width 159 height 688
click at [910, 101] on icon "button" at bounding box center [909, 104] width 17 height 17
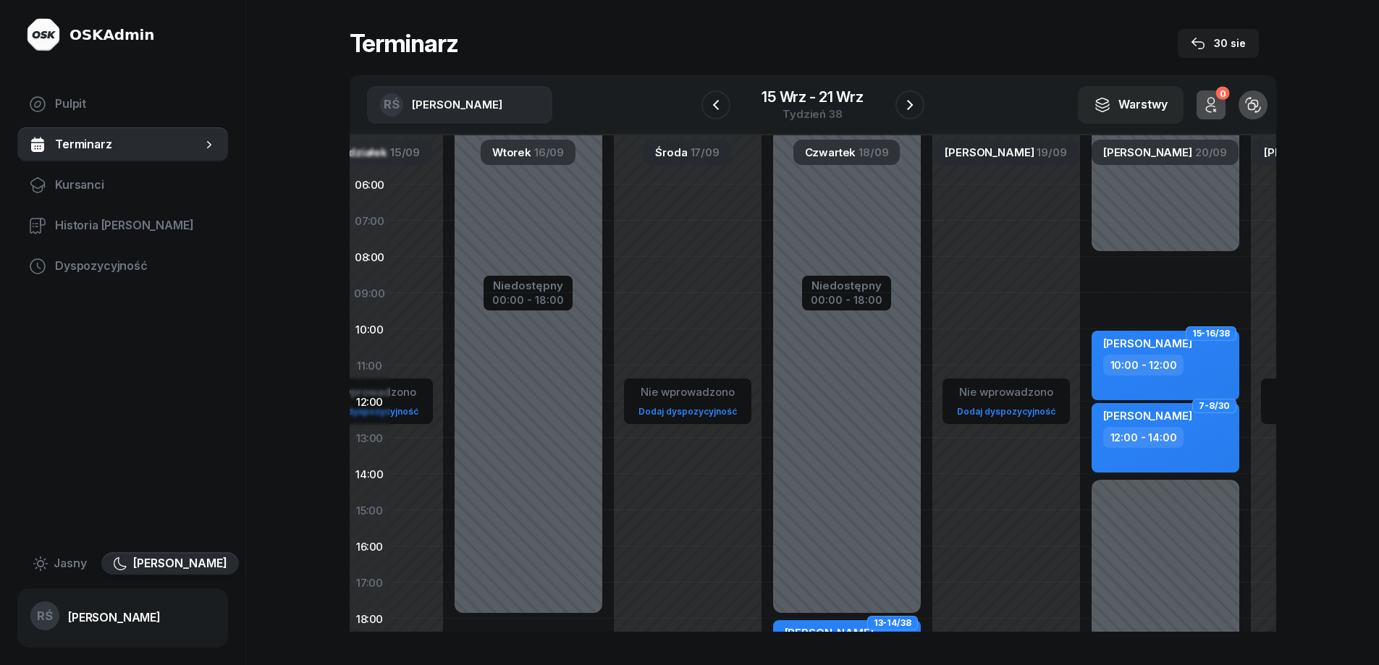
scroll to position [0, 101]
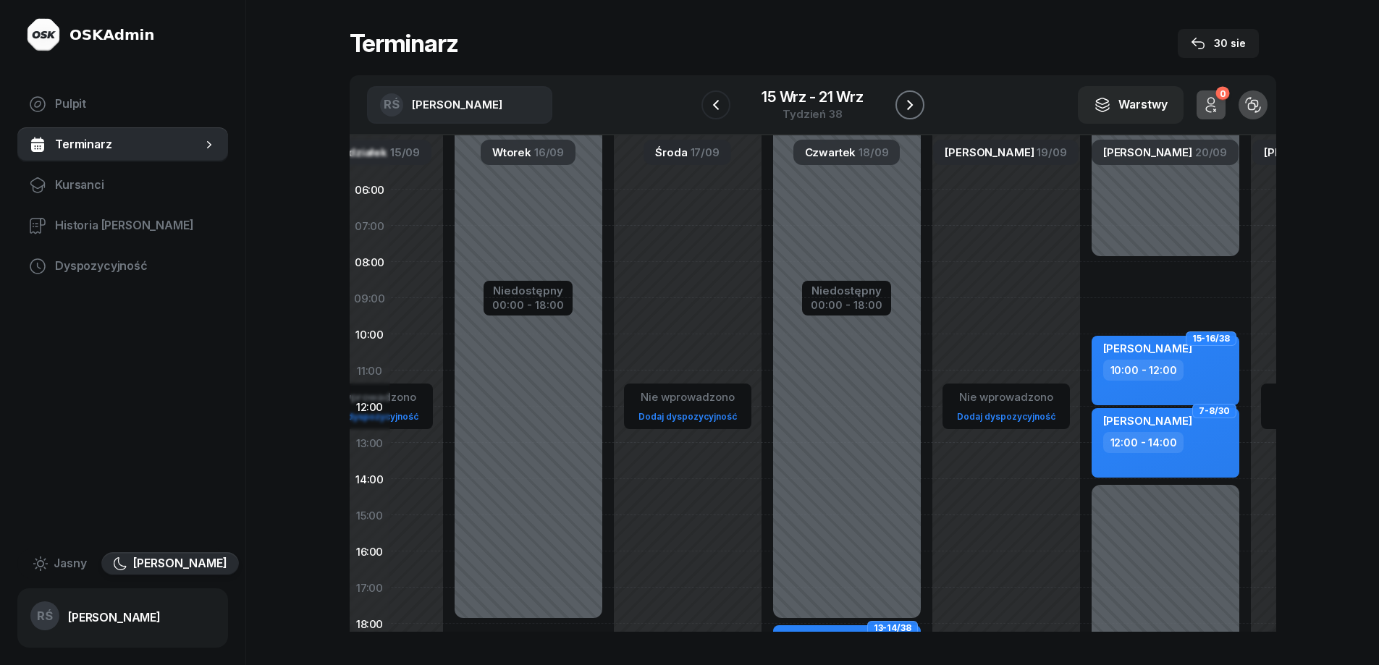
click at [909, 104] on icon "button" at bounding box center [909, 104] width 17 height 17
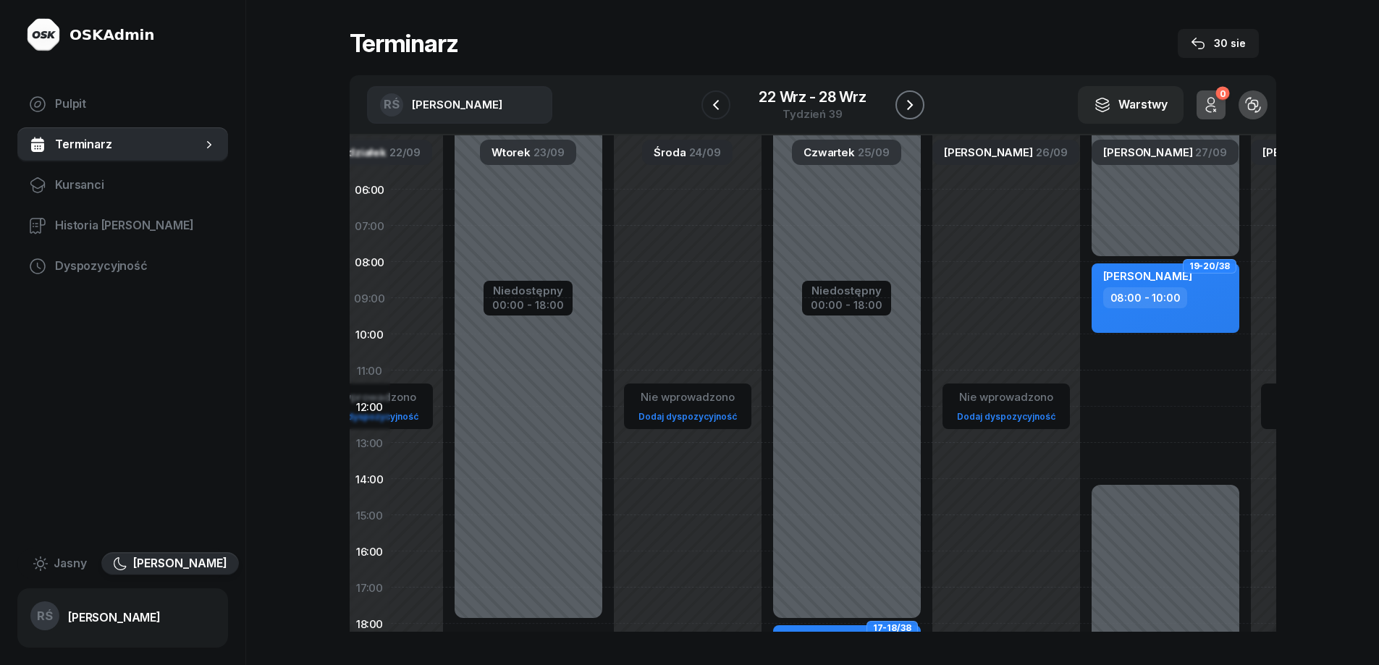
click at [912, 94] on button "button" at bounding box center [909, 104] width 29 height 29
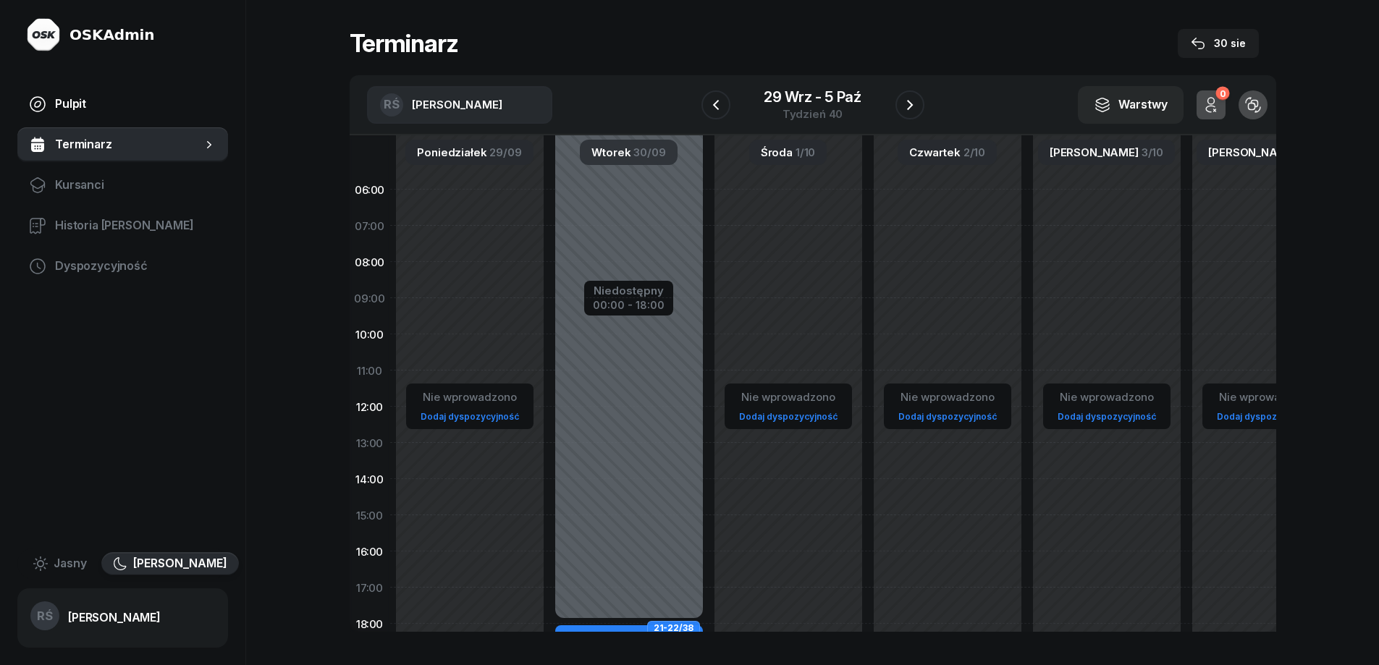
click at [69, 104] on span "Pulpit" at bounding box center [135, 104] width 161 height 19
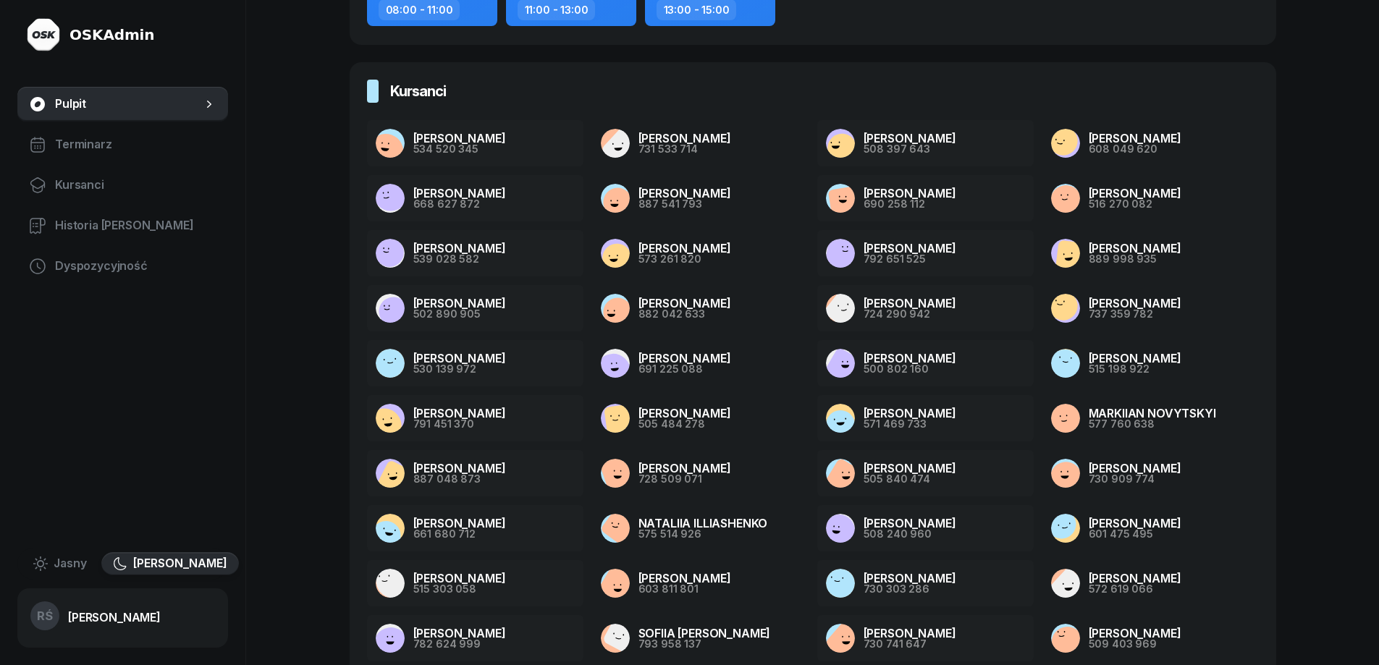
scroll to position [290, 0]
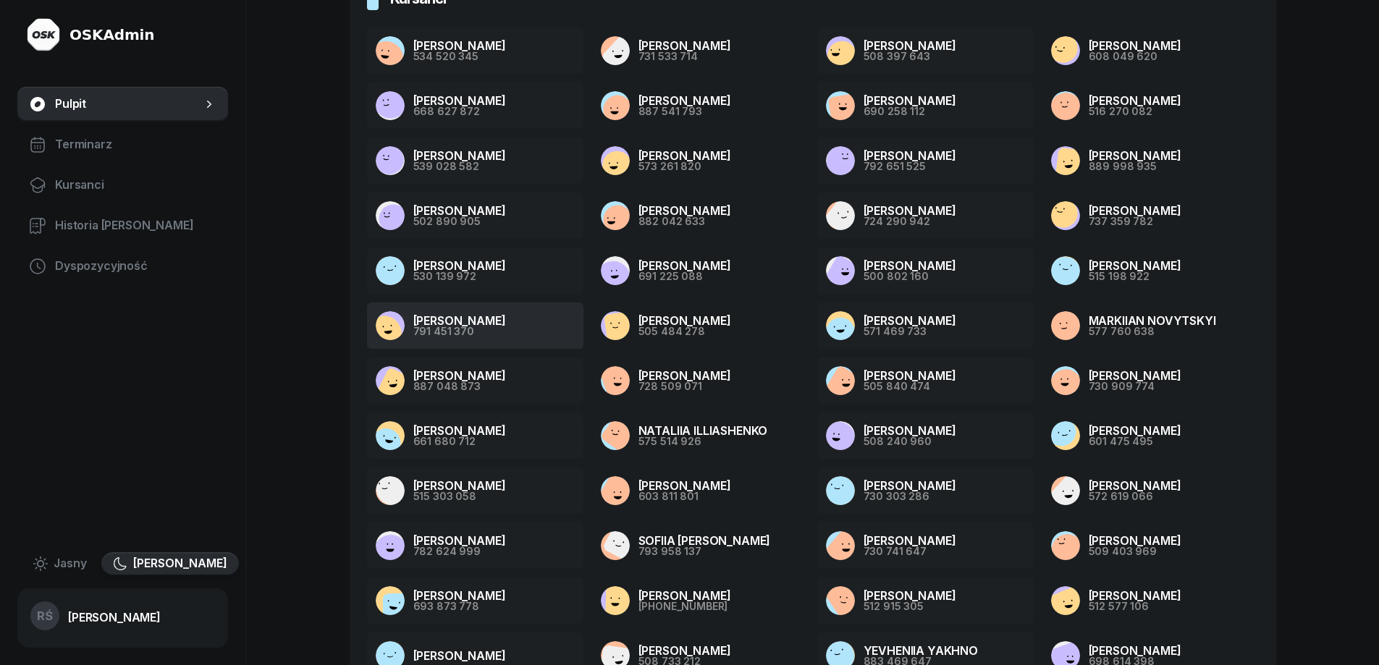
click at [398, 326] on rect at bounding box center [383, 332] width 43 height 43
drag, startPoint x: 450, startPoint y: 324, endPoint x: 277, endPoint y: 312, distance: 173.4
click at [277, 312] on div "OSKAdmin Pulpit Terminarz Kursanci Historia [PERSON_NAME] Dyspozycyjność [PERSO…" at bounding box center [689, 203] width 1379 height 986
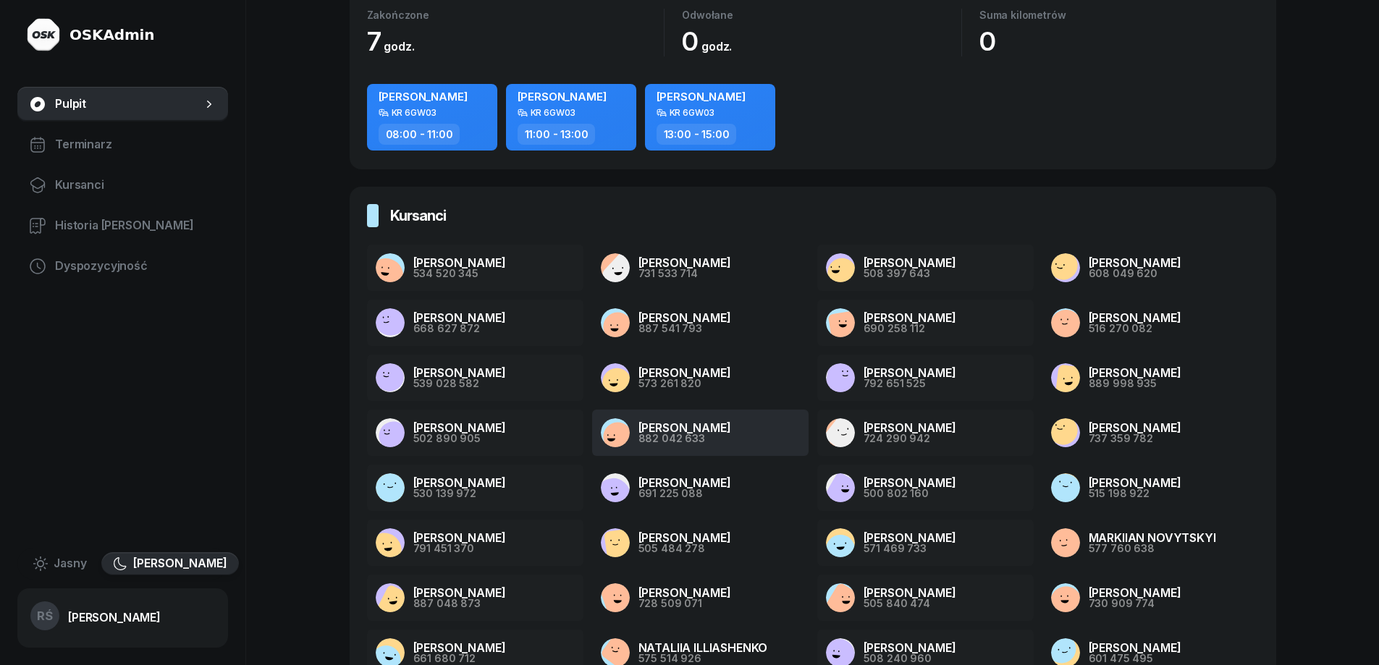
scroll to position [321, 0]
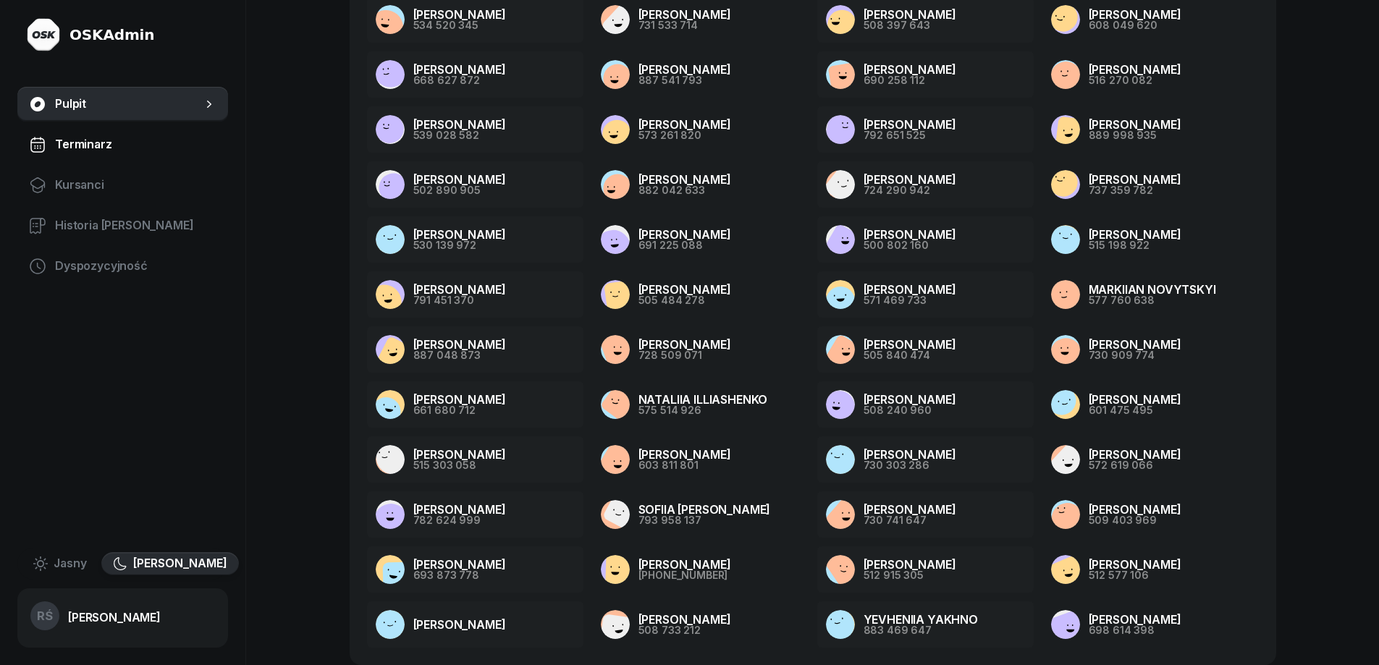
click at [70, 137] on span "Terminarz" at bounding box center [135, 144] width 161 height 19
